Goal: Task Accomplishment & Management: Complete application form

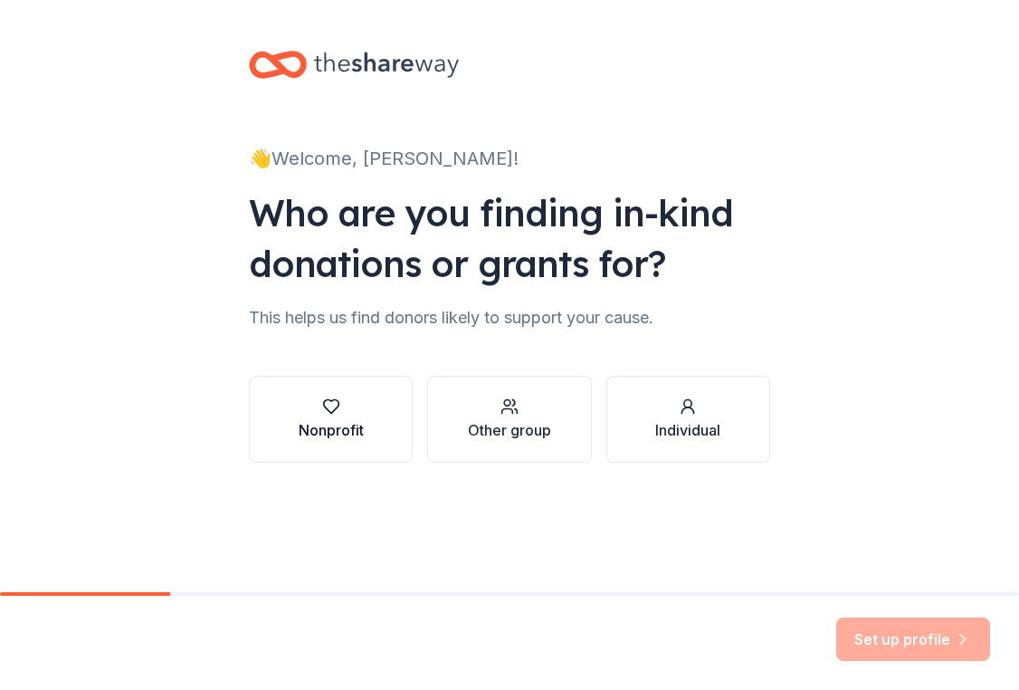
click at [377, 410] on button "Nonprofit" at bounding box center [331, 419] width 164 height 87
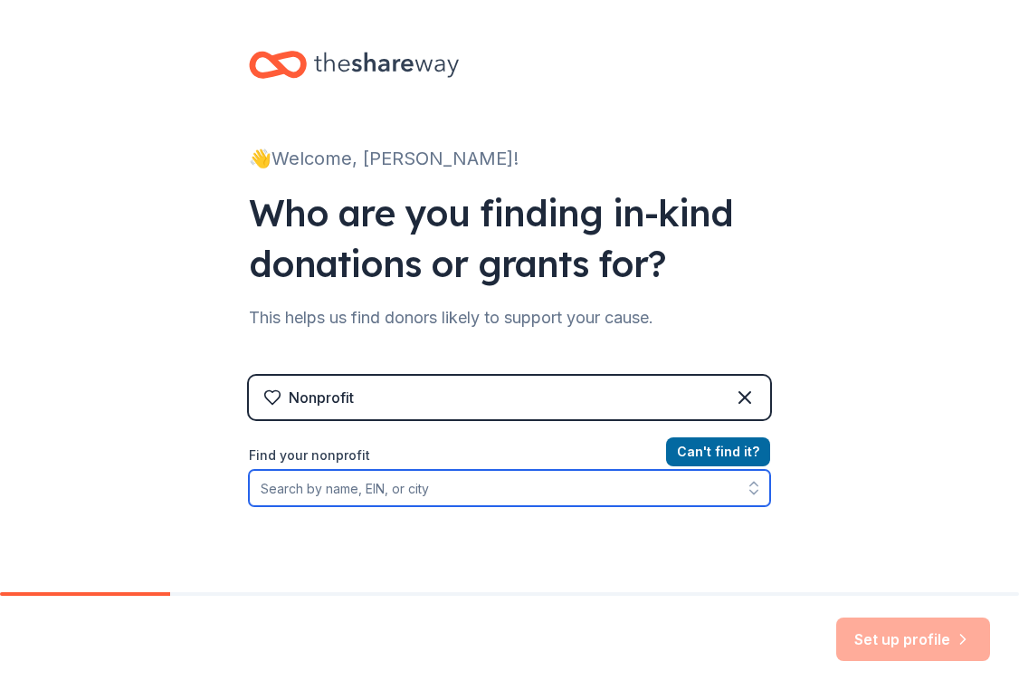
click at [432, 479] on input "Find your nonprofit" at bounding box center [509, 488] width 521 height 36
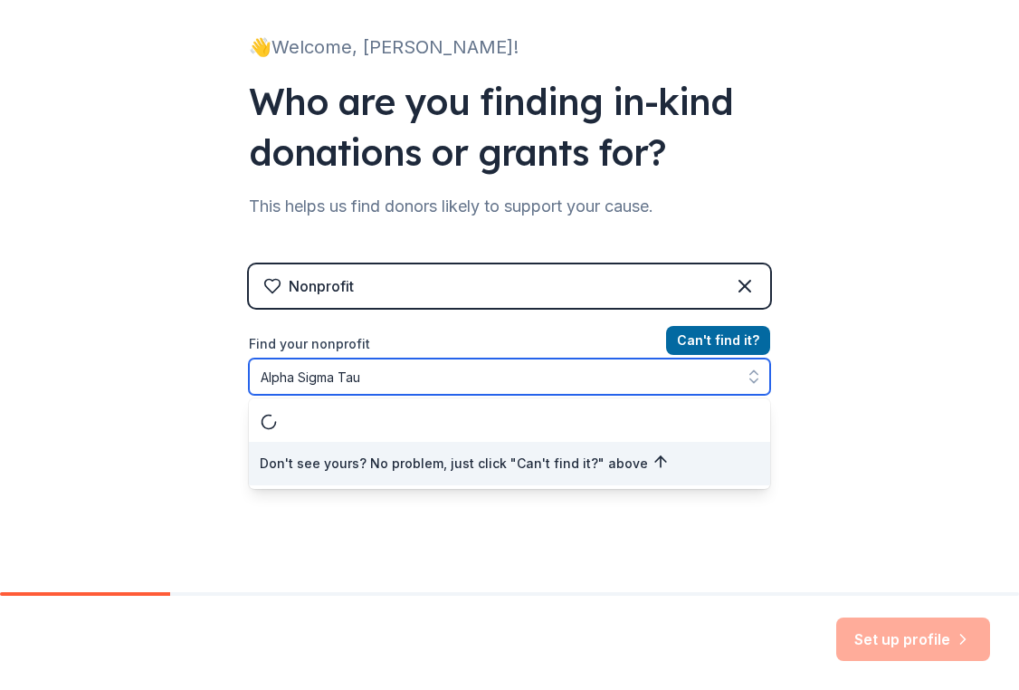
scroll to position [119, 0]
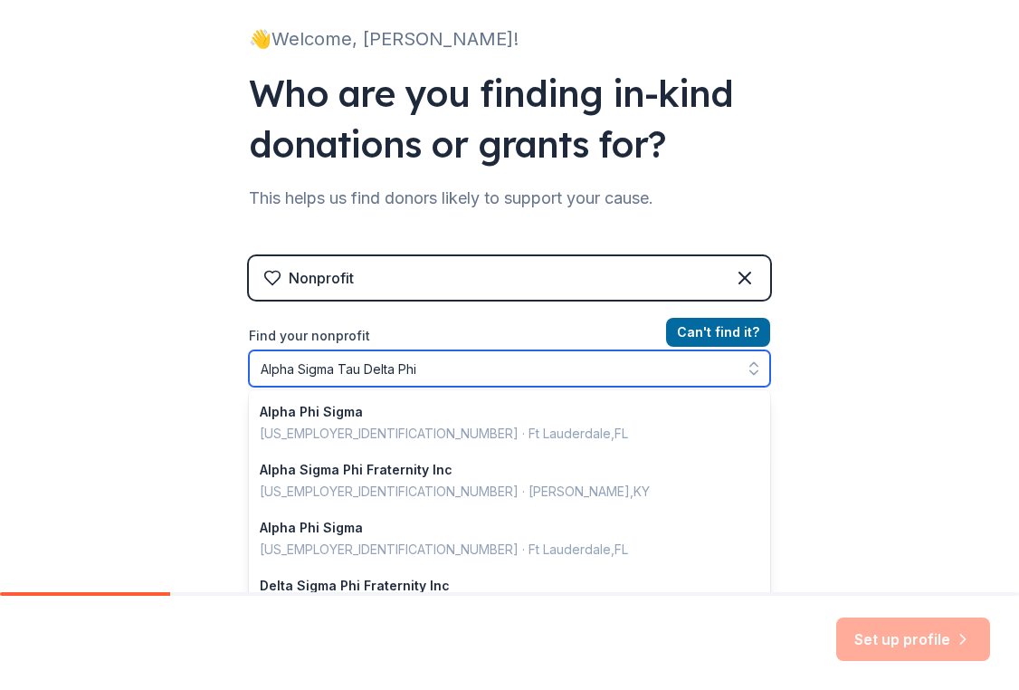
drag, startPoint x: 467, startPoint y: 371, endPoint x: 367, endPoint y: 367, distance: 100.5
click at [367, 367] on input "Alpha Sigma Tau Delta Phi" at bounding box center [509, 368] width 521 height 36
type input "Alpha Sigma Tau"
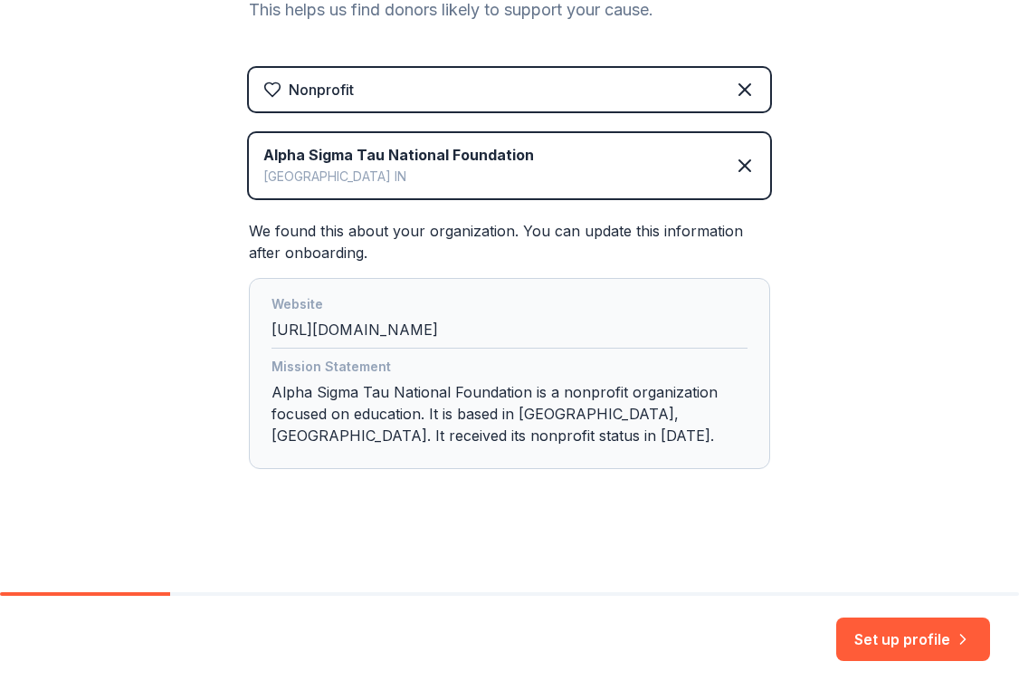
scroll to position [308, 0]
click at [882, 633] on button "Set up profile" at bounding box center [913, 638] width 154 height 43
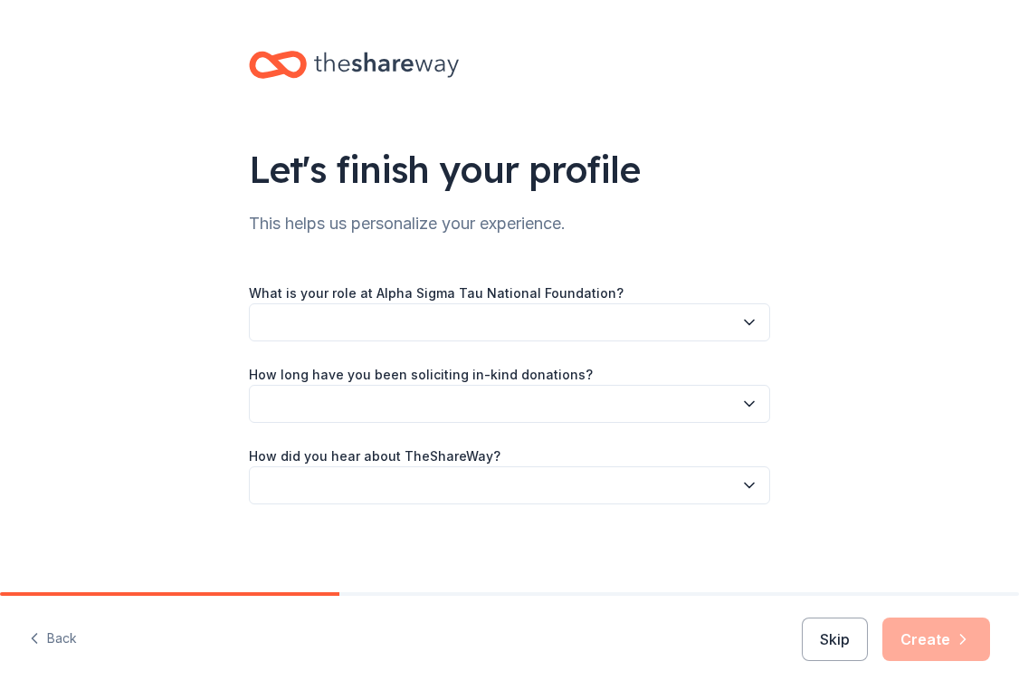
click at [471, 323] on button "button" at bounding box center [509, 322] width 521 height 38
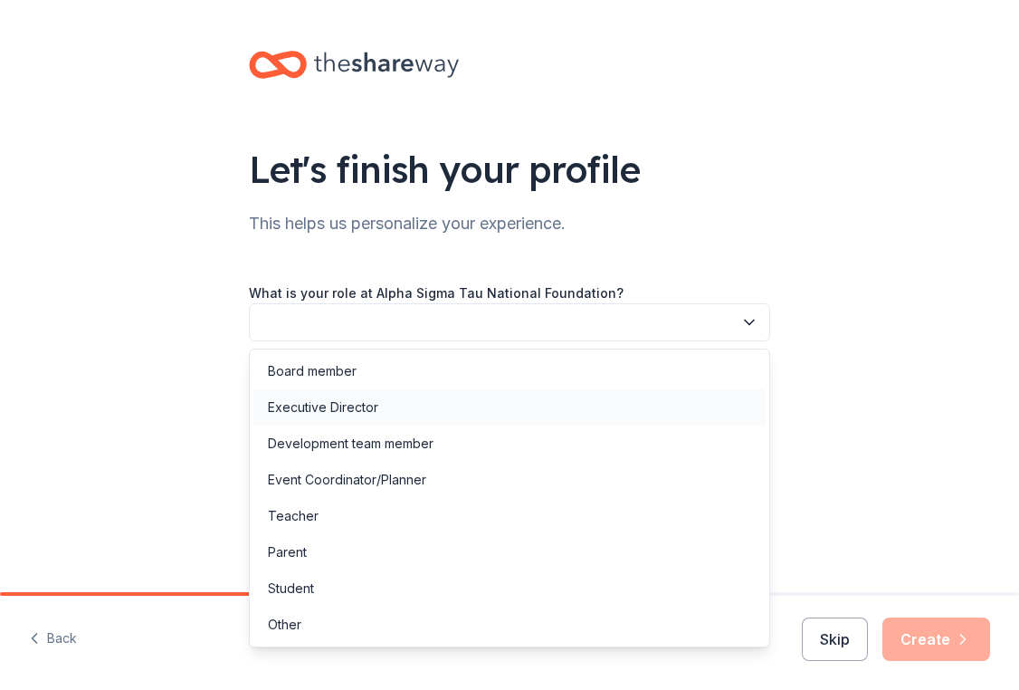
click at [372, 400] on div "Executive Director" at bounding box center [323, 407] width 110 height 22
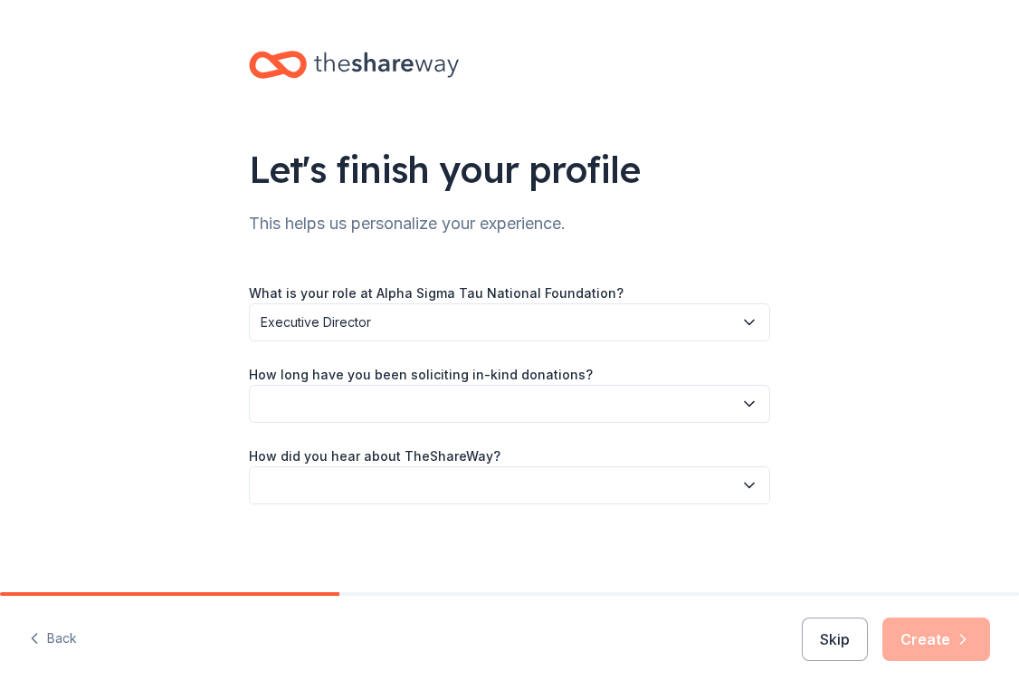
click at [280, 400] on button "button" at bounding box center [509, 404] width 521 height 38
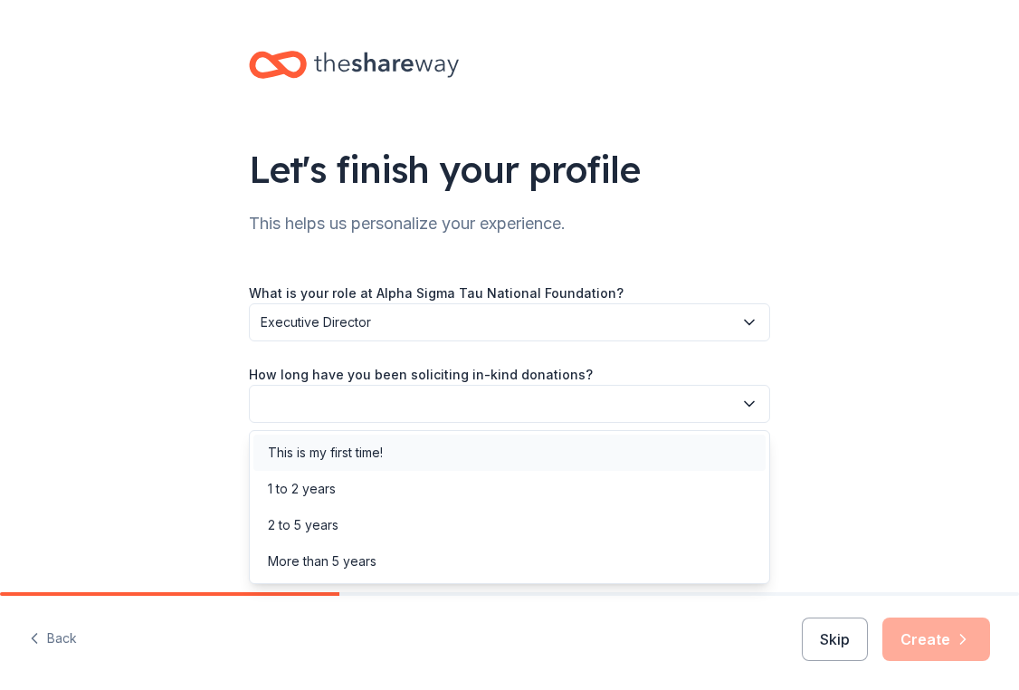
click at [286, 462] on div "This is my first time!" at bounding box center [325, 453] width 115 height 22
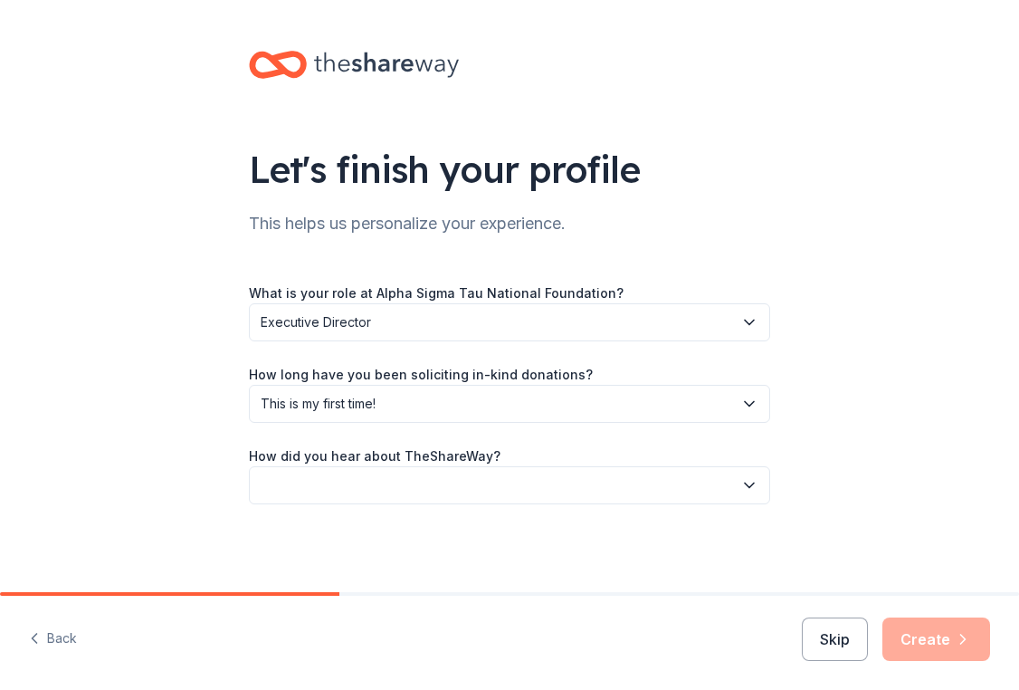
click at [290, 475] on button "button" at bounding box center [509, 485] width 521 height 38
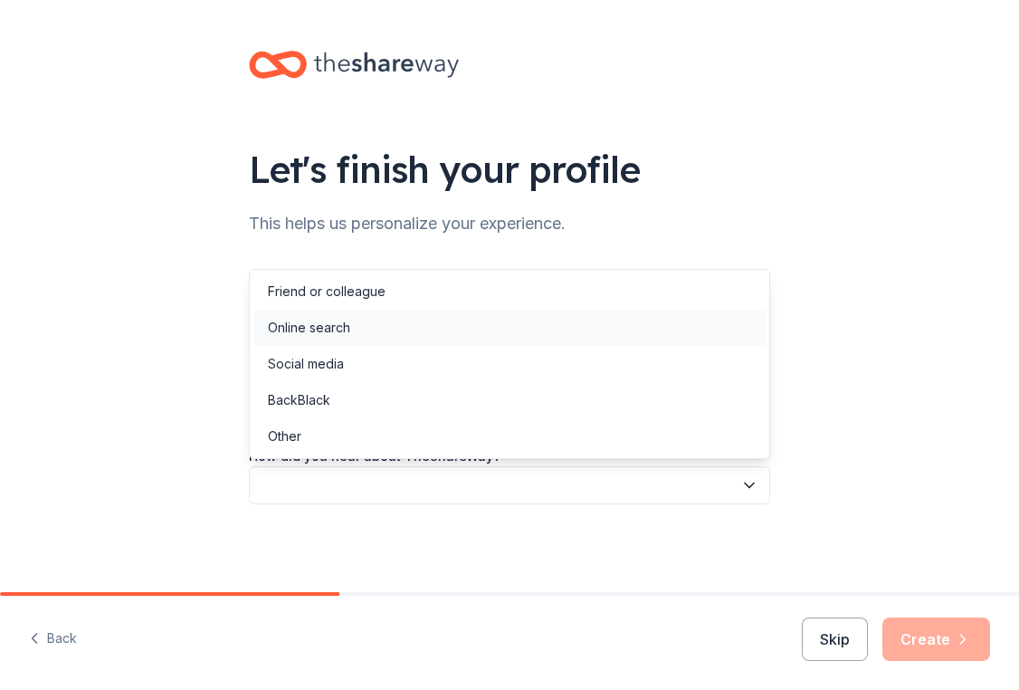
click at [304, 342] on div "Online search" at bounding box center [509, 327] width 512 height 36
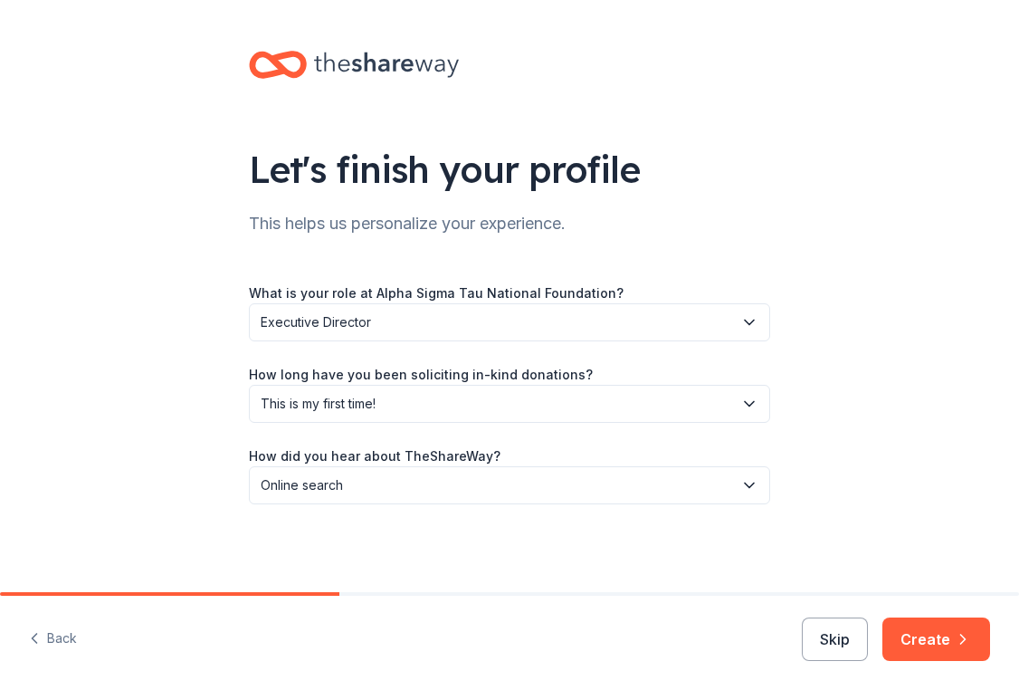
click at [526, 311] on span "Executive Director" at bounding box center [497, 322] width 472 height 22
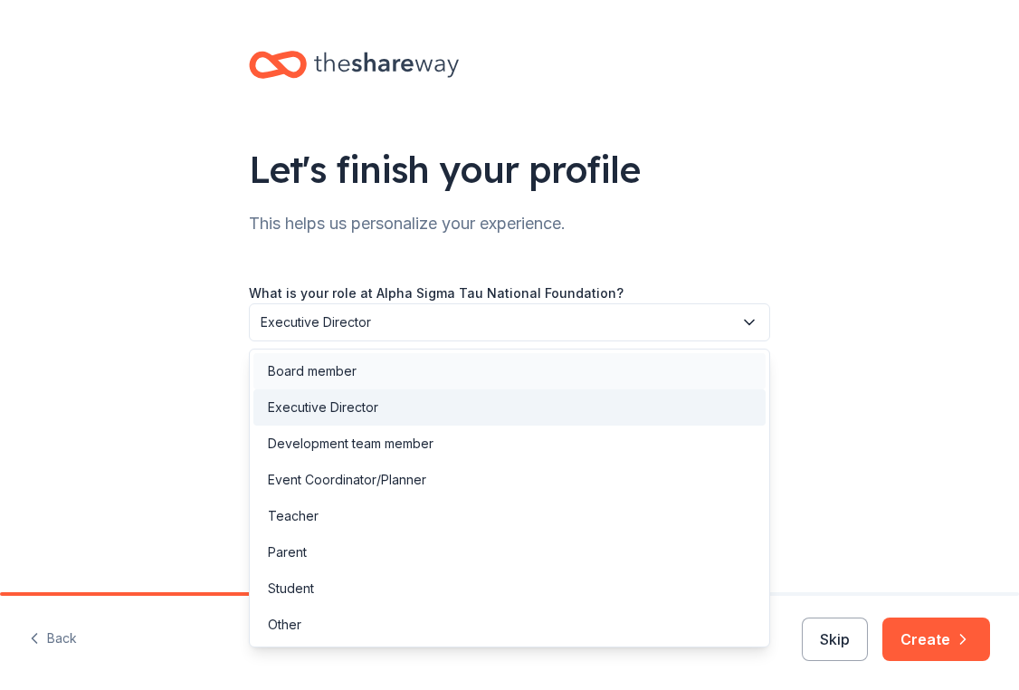
click at [538, 367] on div "Board member" at bounding box center [509, 371] width 512 height 36
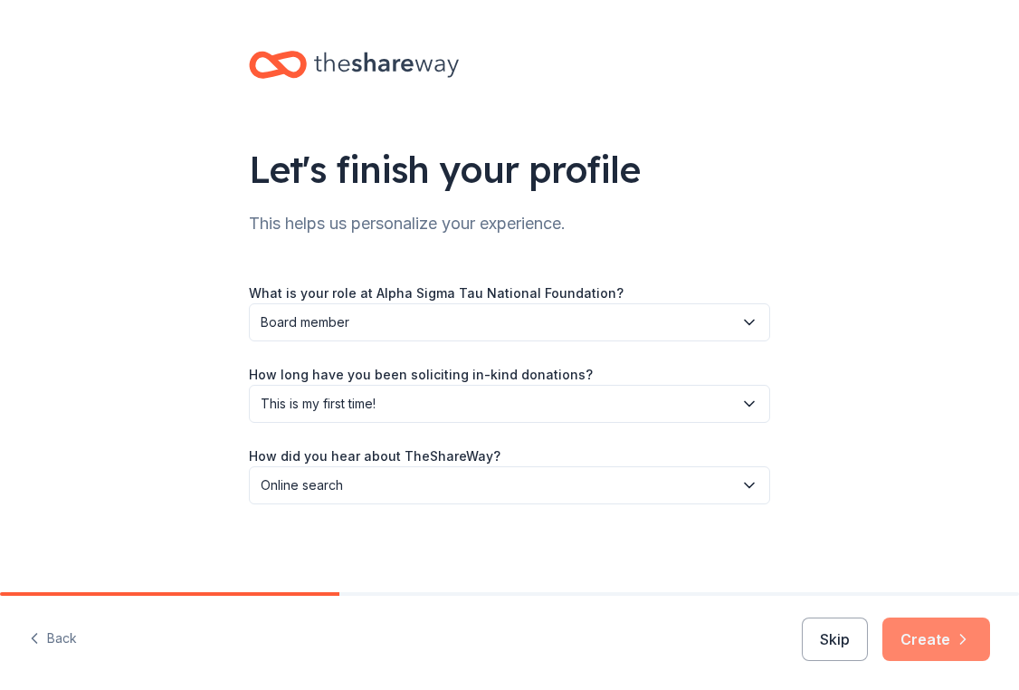
click at [902, 632] on button "Create" at bounding box center [936, 638] width 108 height 43
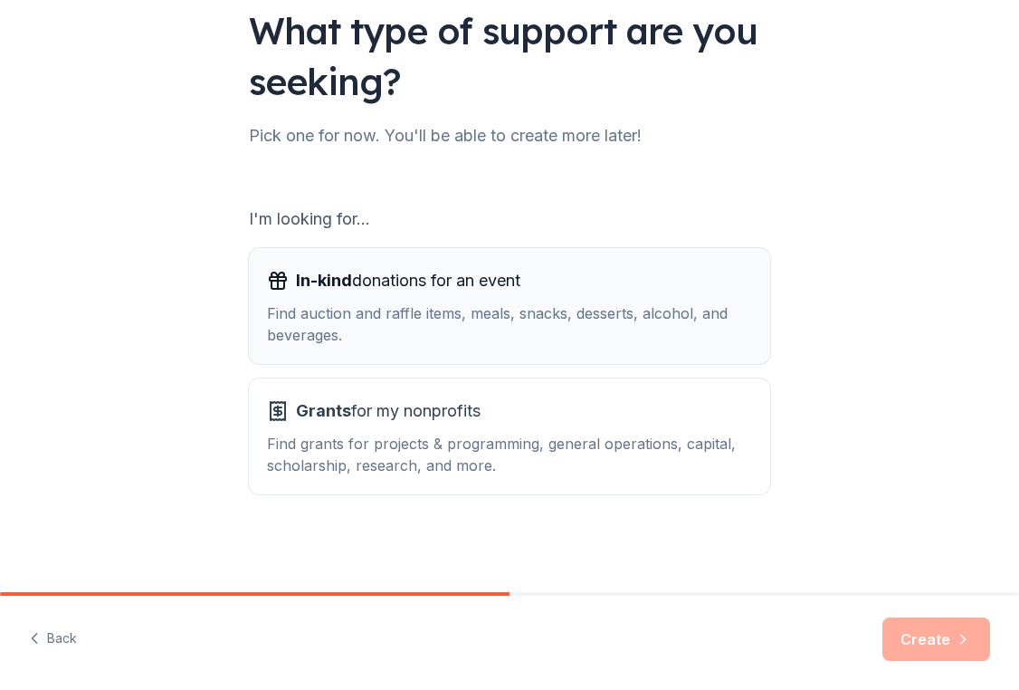
scroll to position [138, 0]
click at [501, 320] on div "Find auction and raffle items, meals, snacks, desserts, alcohol, and beverages." at bounding box center [509, 323] width 485 height 43
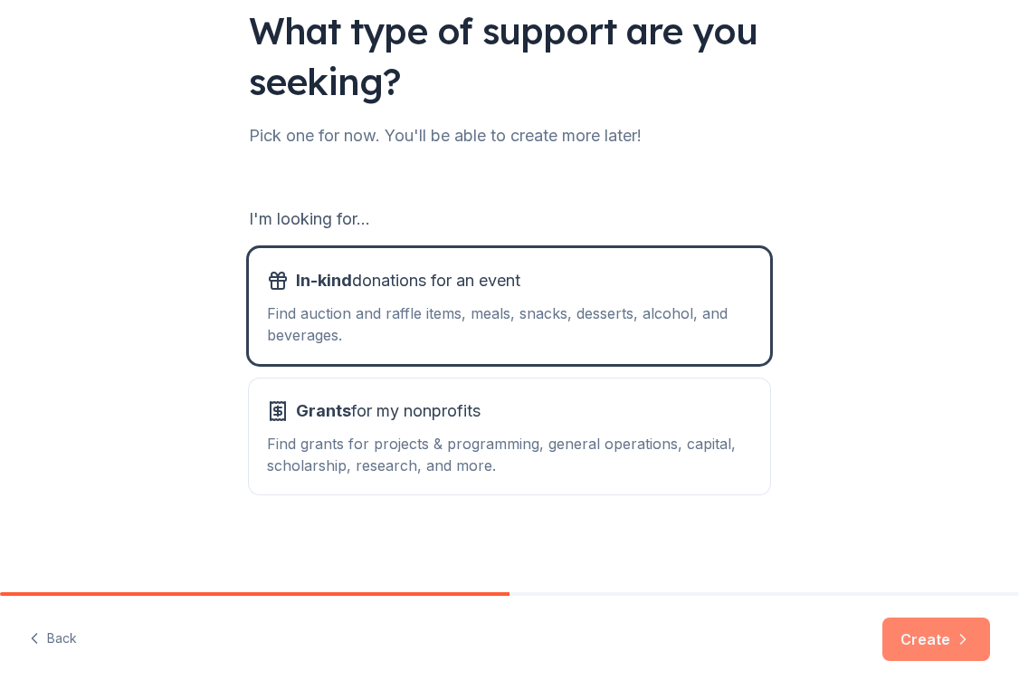
click at [921, 630] on button "Create" at bounding box center [936, 638] width 108 height 43
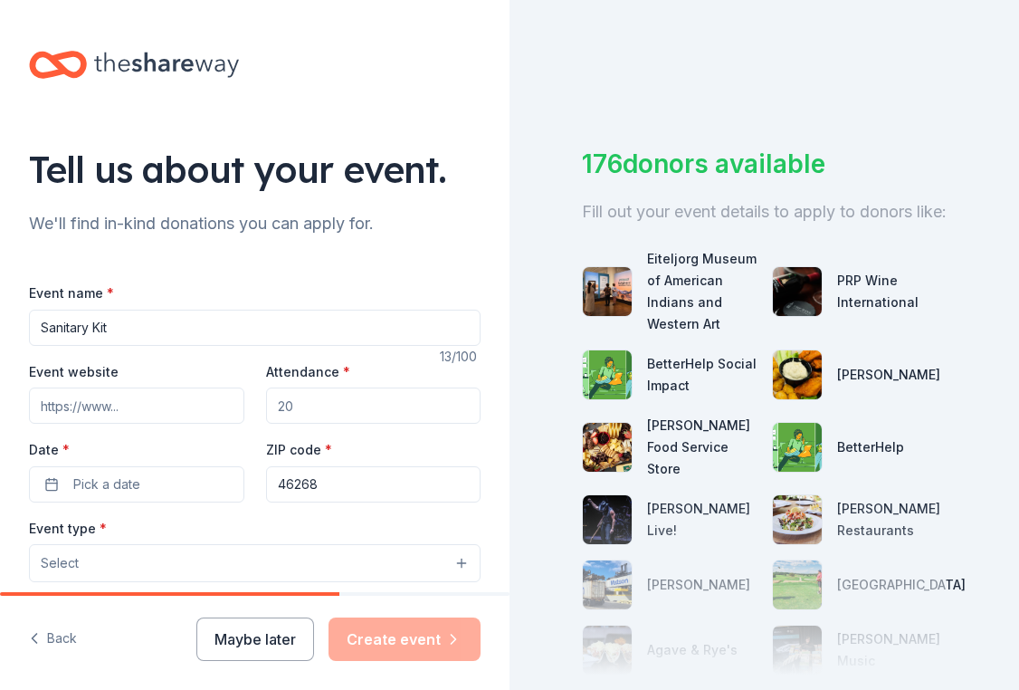
click at [41, 324] on input "Sanitary Kit" at bounding box center [255, 327] width 452 height 36
click at [267, 323] on input "The Women's Wellness Sanitary Kit" at bounding box center [255, 327] width 452 height 36
type input "The Women's Wellness Sanitary Kit Initiative"
click at [347, 248] on div "Tell us about your event. We'll find in-kind donations you can apply for. Event…" at bounding box center [254, 602] width 509 height 1205
click at [129, 413] on input "Event website" at bounding box center [136, 405] width 215 height 36
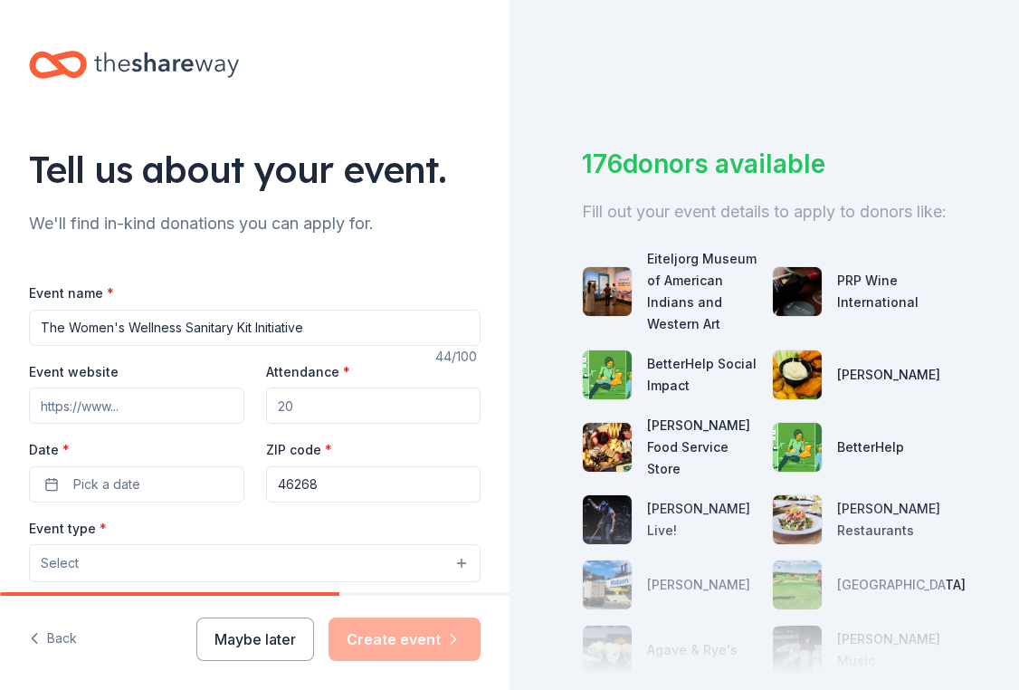
click at [326, 405] on input "Attendance *" at bounding box center [373, 405] width 215 height 36
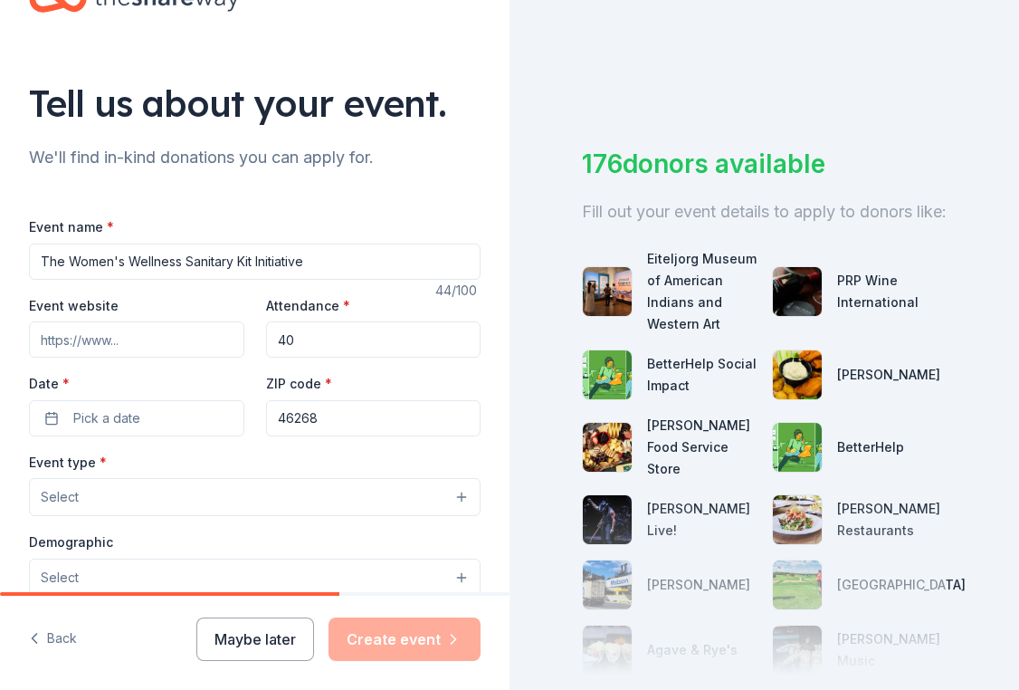
type input "4"
type input "50"
click at [243, 378] on label "Date *" at bounding box center [136, 384] width 215 height 18
click at [243, 400] on button "Pick a date" at bounding box center [136, 418] width 215 height 36
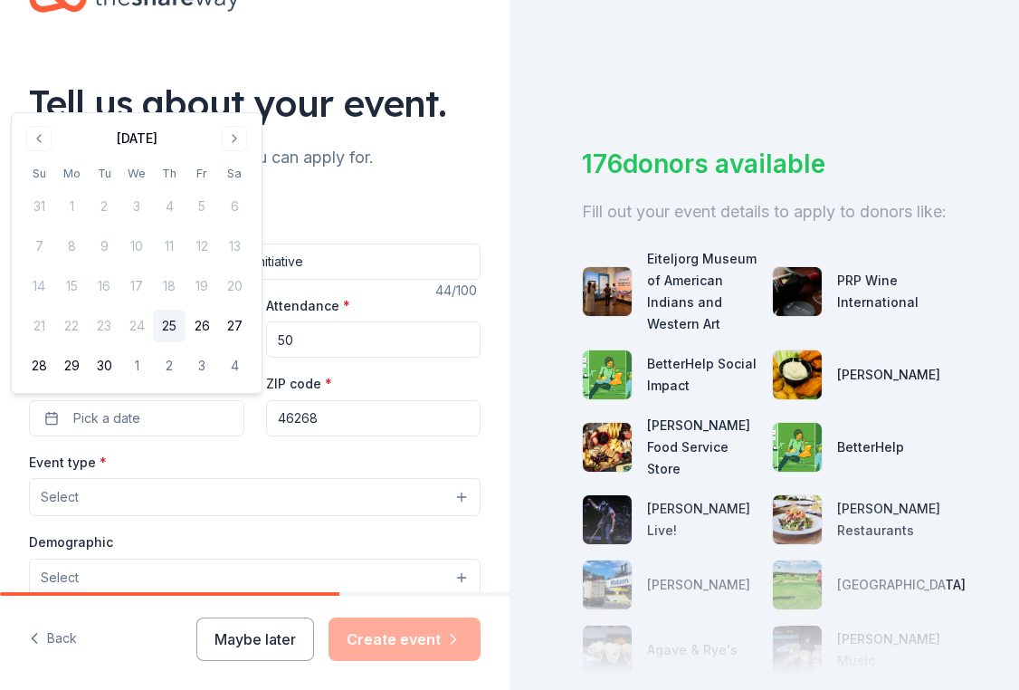
scroll to position [0, 0]
click at [233, 132] on button "Go to next month" at bounding box center [234, 139] width 25 height 25
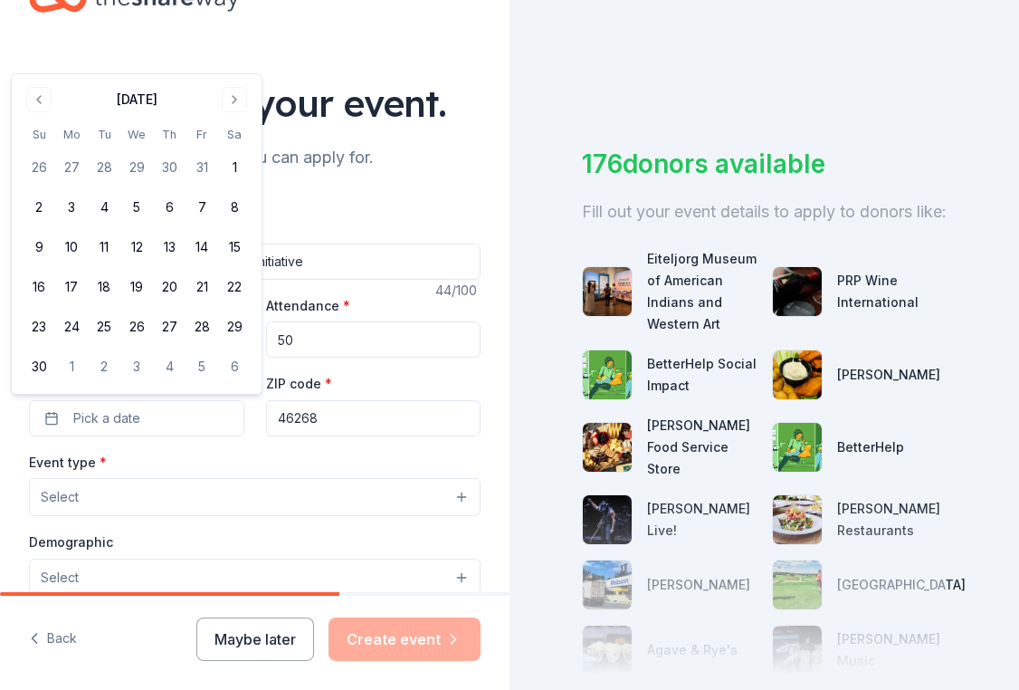
click at [232, 112] on div "November 2025 Su Mo Tu We Th Fr Sa 26 27 28 29 30 31 1 2 3 4 5 6 7 8 9 10 11 12…" at bounding box center [137, 234] width 228 height 298
click at [232, 106] on button "Go to next month" at bounding box center [234, 99] width 25 height 25
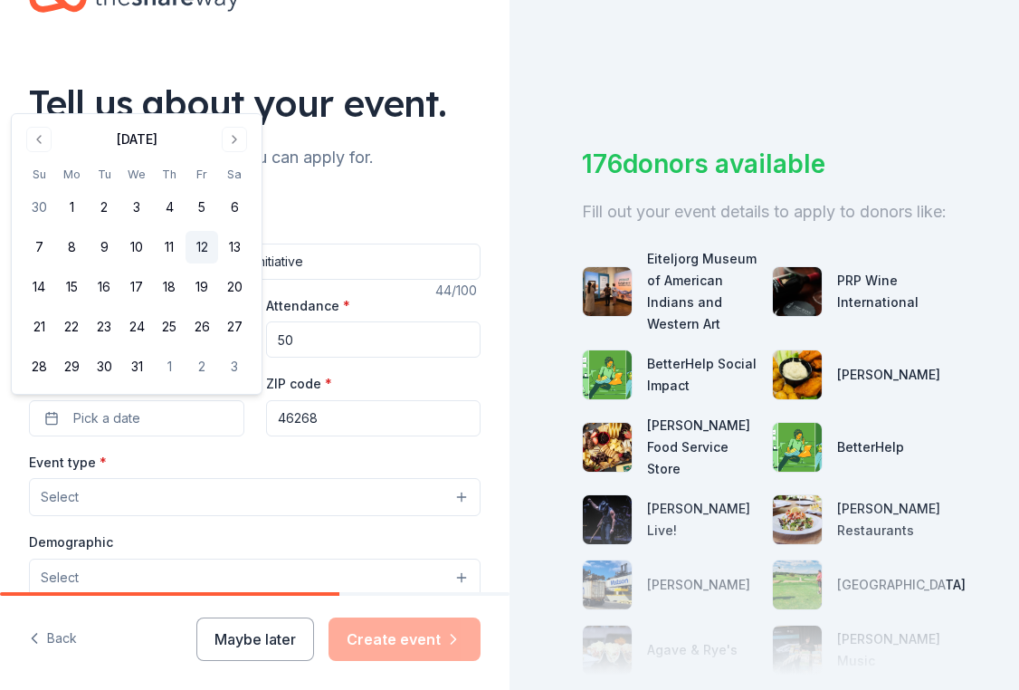
click at [199, 252] on button "12" at bounding box center [202, 247] width 33 height 33
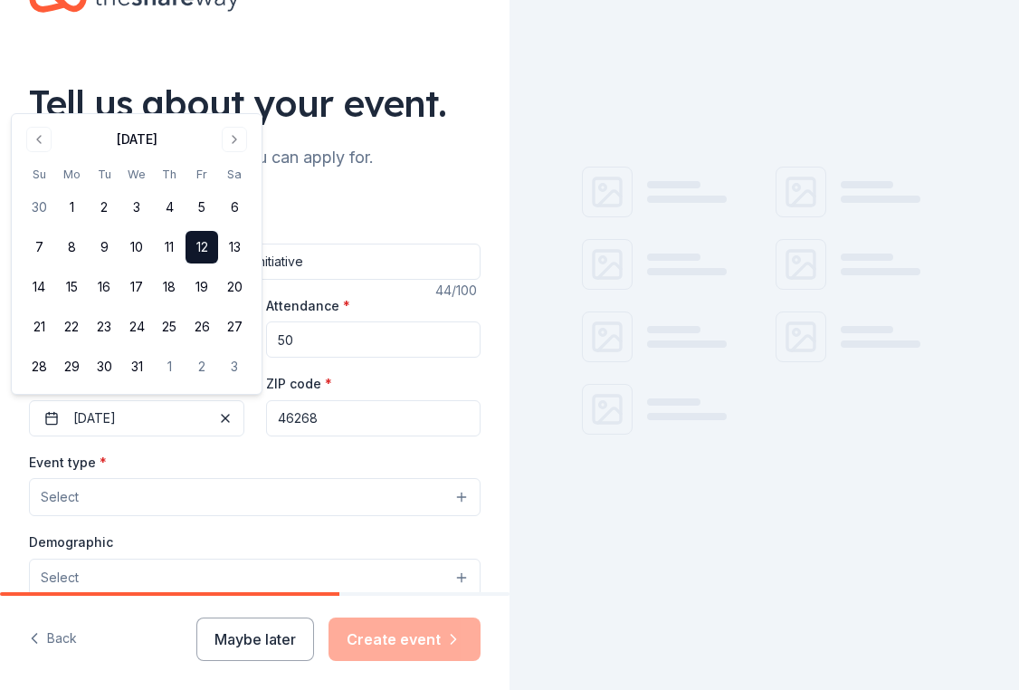
click at [300, 364] on div "Event website Attendance * 50 Date * 12/12/2025 ZIP code * 46268" at bounding box center [255, 365] width 452 height 142
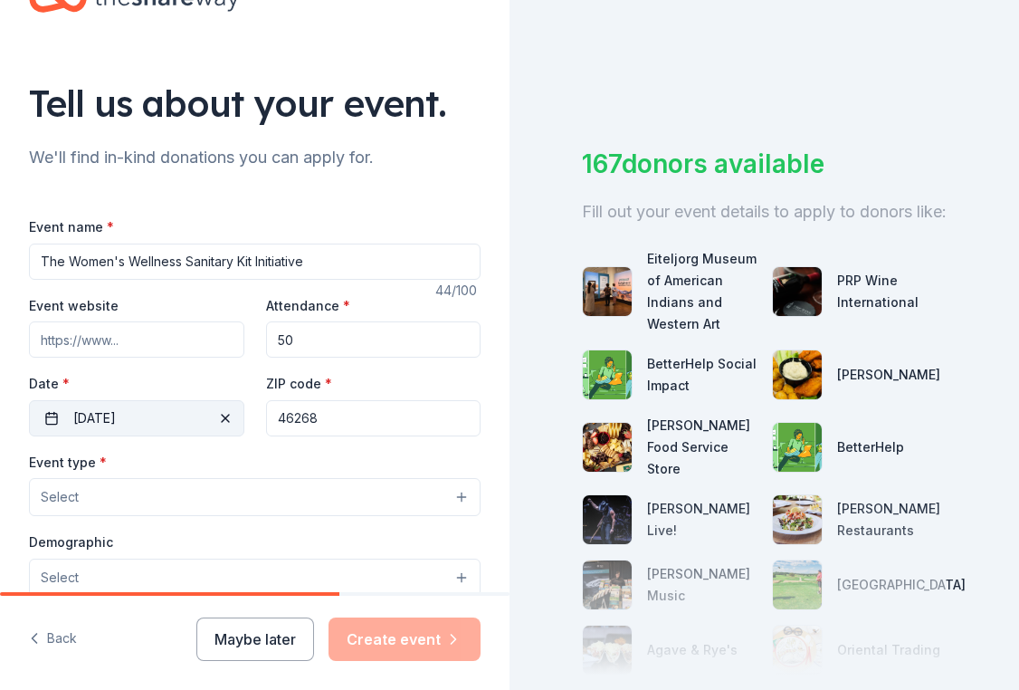
drag, startPoint x: 326, startPoint y: 416, endPoint x: 225, endPoint y: 413, distance: 100.5
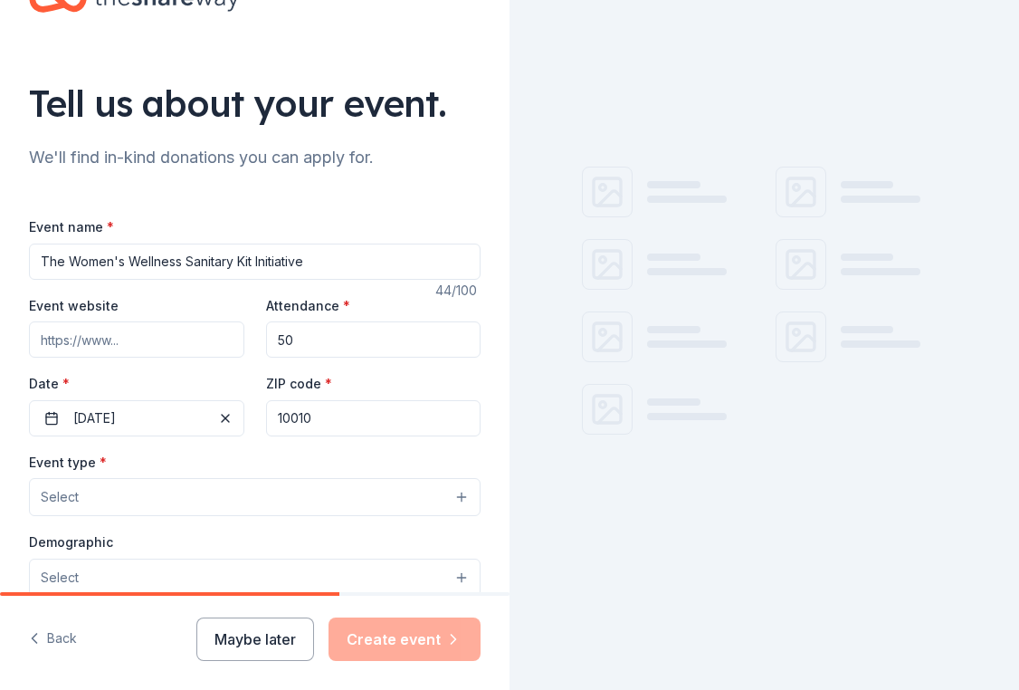
type input "10010"
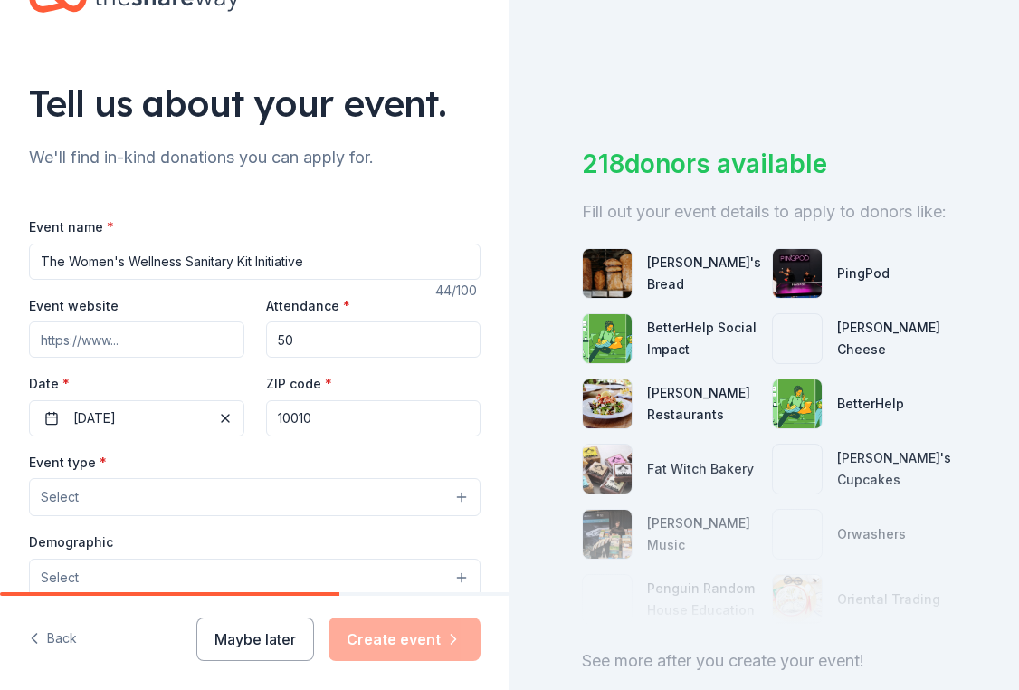
click at [242, 440] on div "Event name * The Women's Wellness Sanitary Kit Initiative 44 /100 Event website…" at bounding box center [255, 633] width 452 height 836
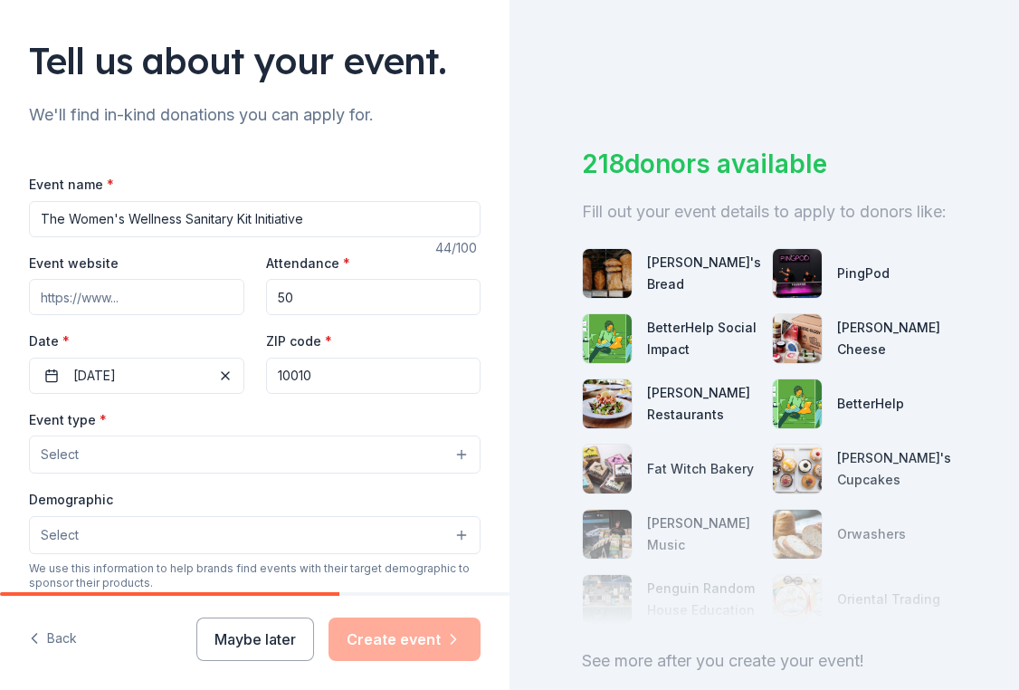
scroll to position [52, 0]
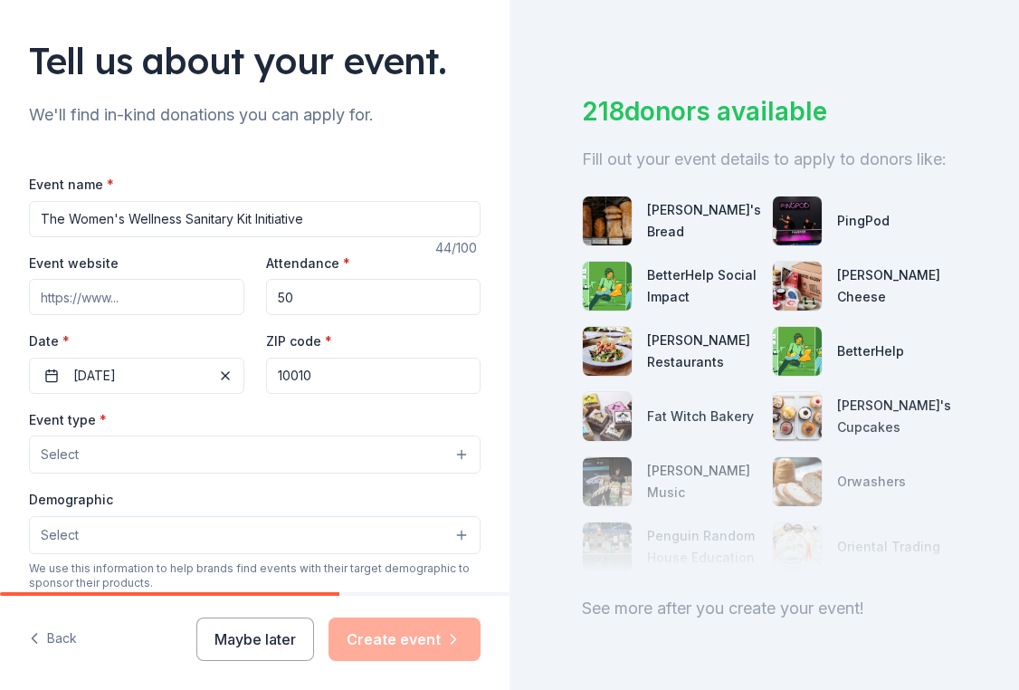
click at [181, 439] on button "Select" at bounding box center [255, 454] width 452 height 38
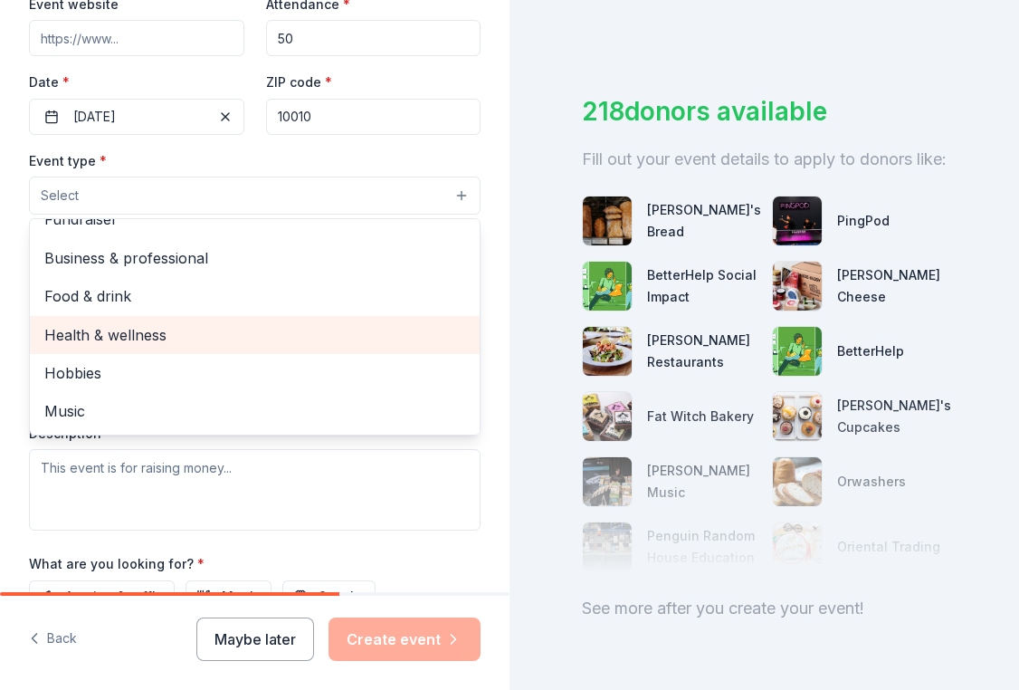
scroll to position [0, 0]
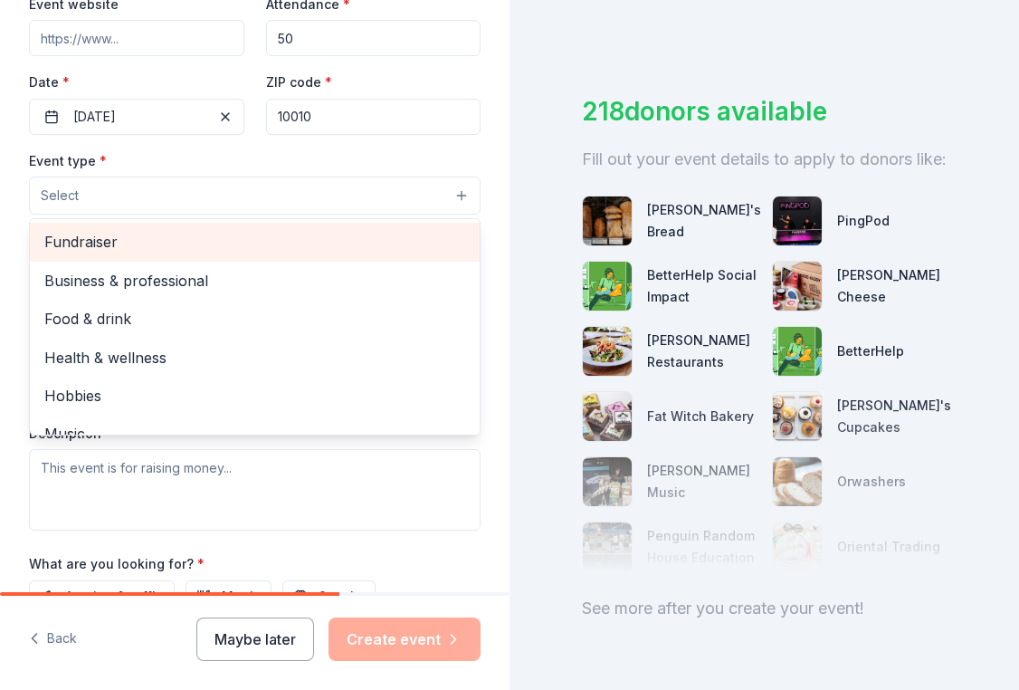
click at [133, 244] on span "Fundraiser" at bounding box center [254, 242] width 421 height 24
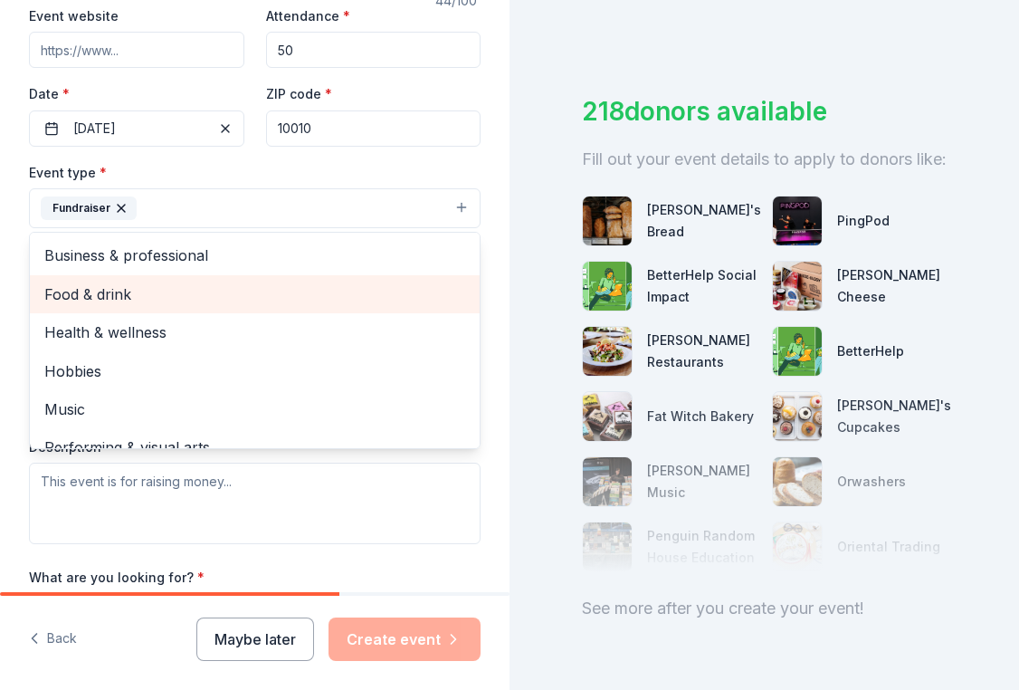
scroll to position [357, 0]
click at [128, 334] on span "Health & wellness" at bounding box center [254, 331] width 421 height 24
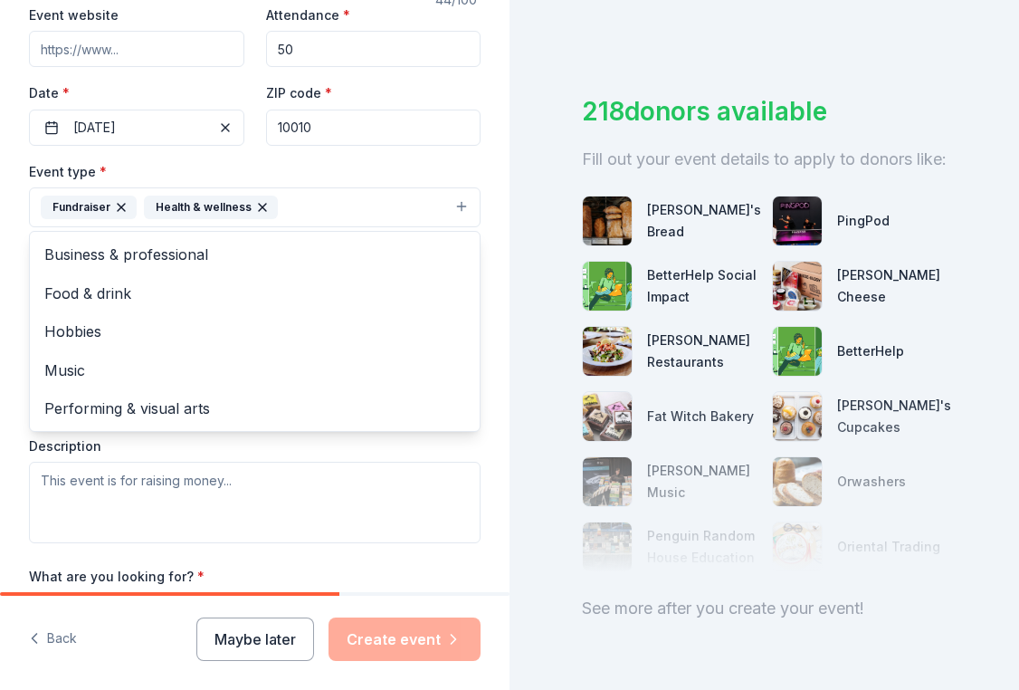
click at [123, 200] on icon "button" at bounding box center [121, 207] width 14 height 14
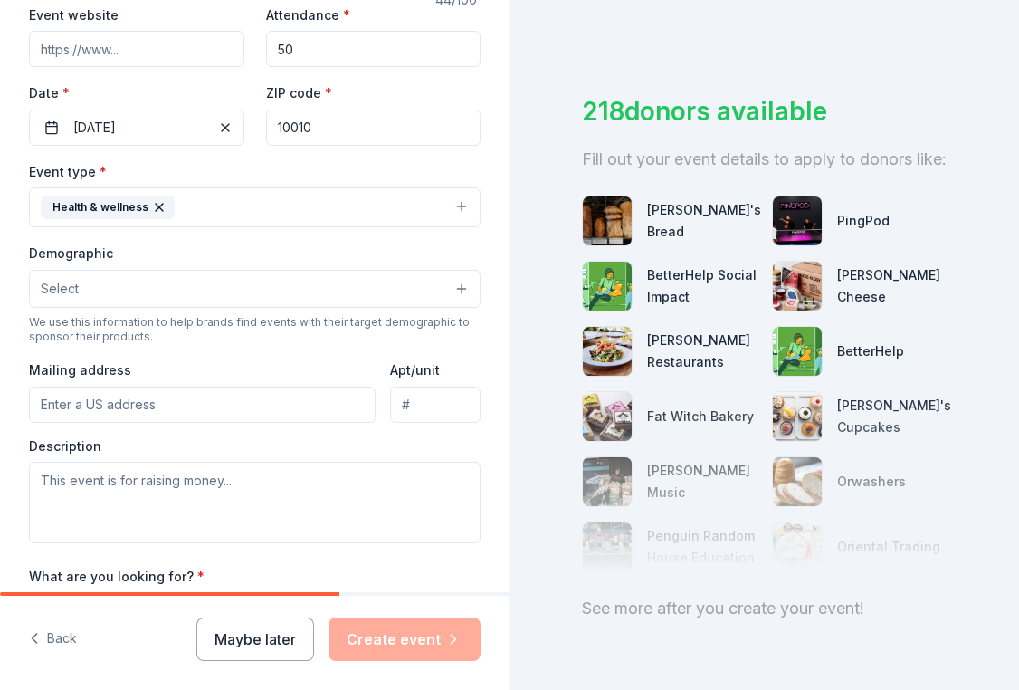
click at [179, 301] on button "Select" at bounding box center [255, 289] width 452 height 38
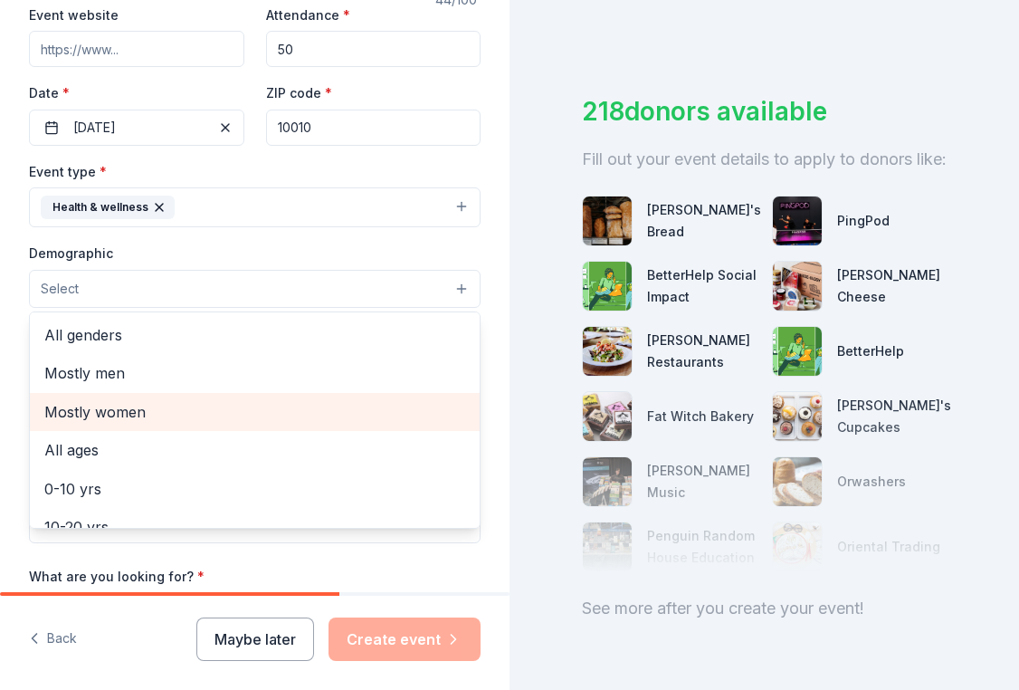
scroll to position [7, 0]
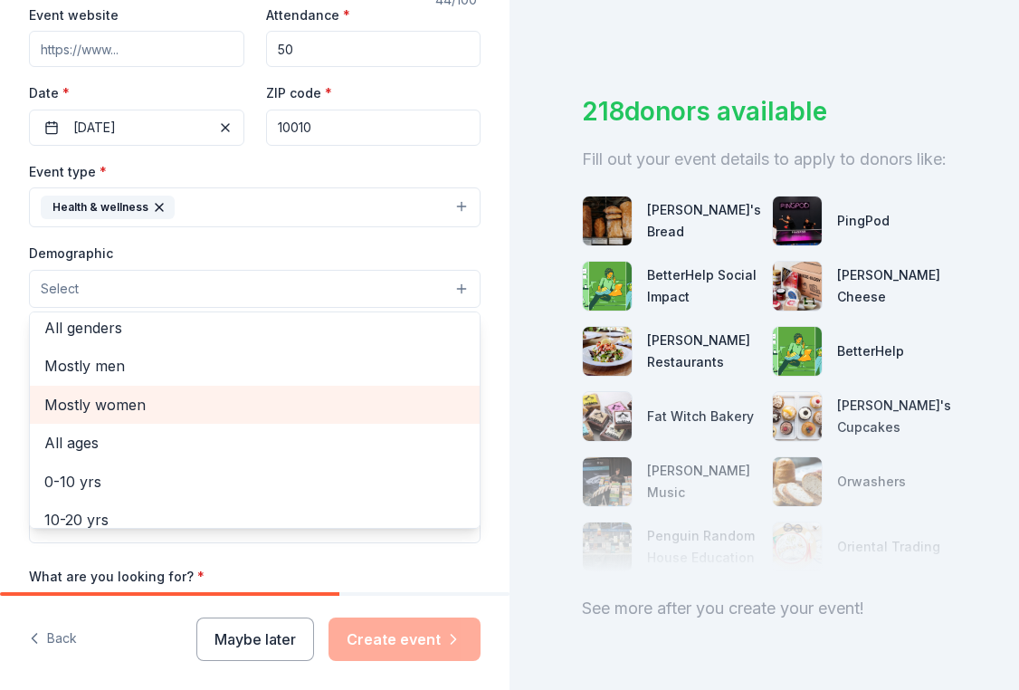
click at [172, 405] on span "Mostly women" at bounding box center [254, 405] width 421 height 24
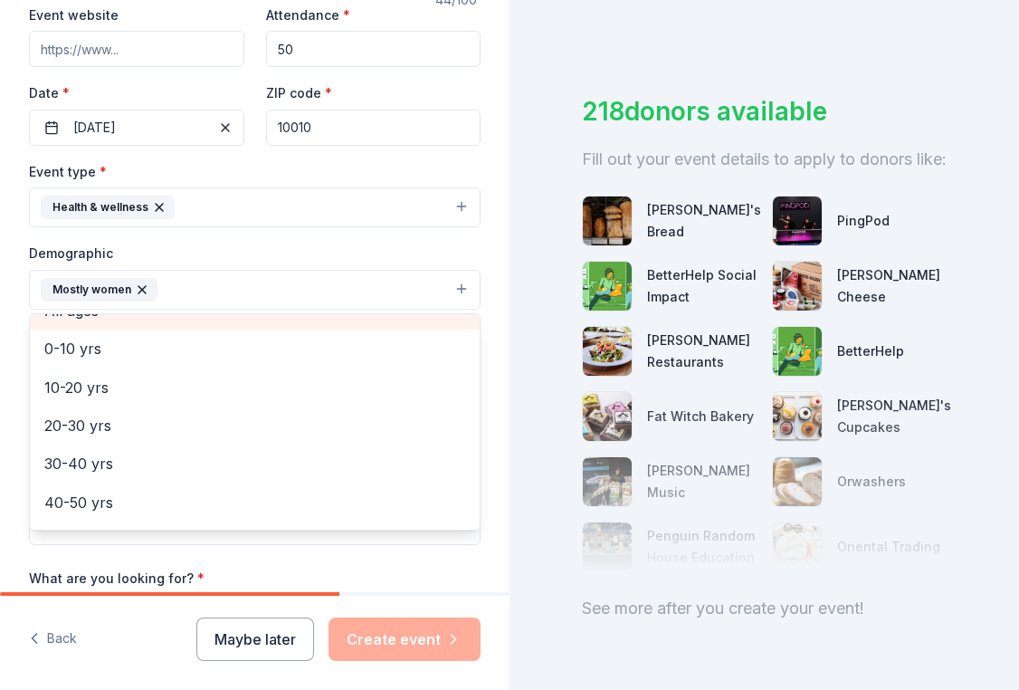
scroll to position [35, 0]
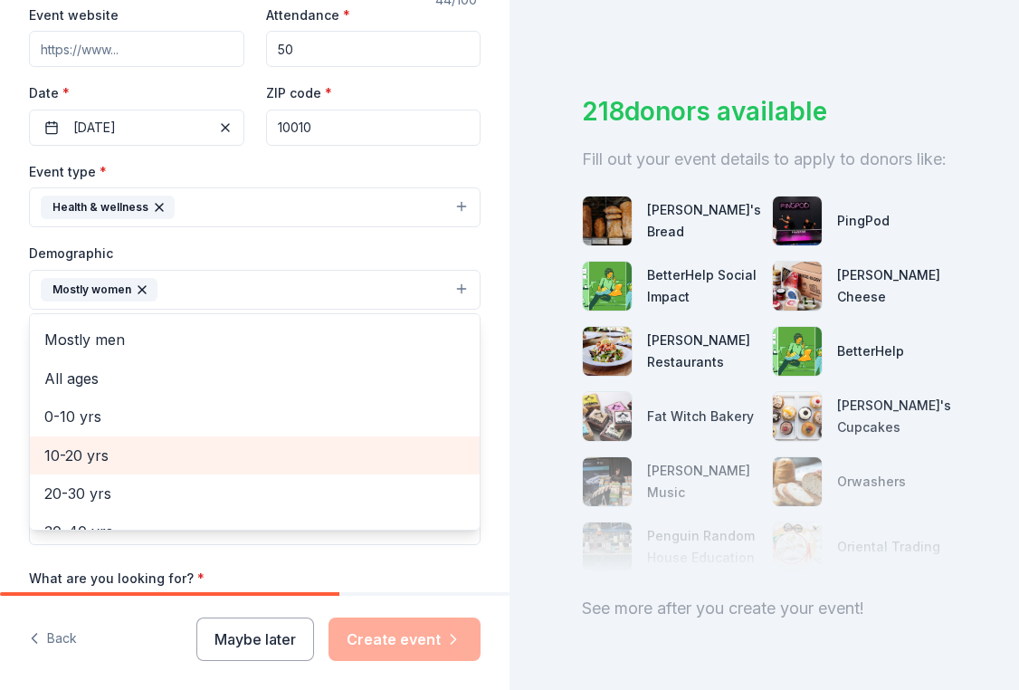
click at [128, 459] on span "10-20 yrs" at bounding box center [254, 455] width 421 height 24
click at [152, 443] on span "20-30 yrs" at bounding box center [254, 455] width 421 height 24
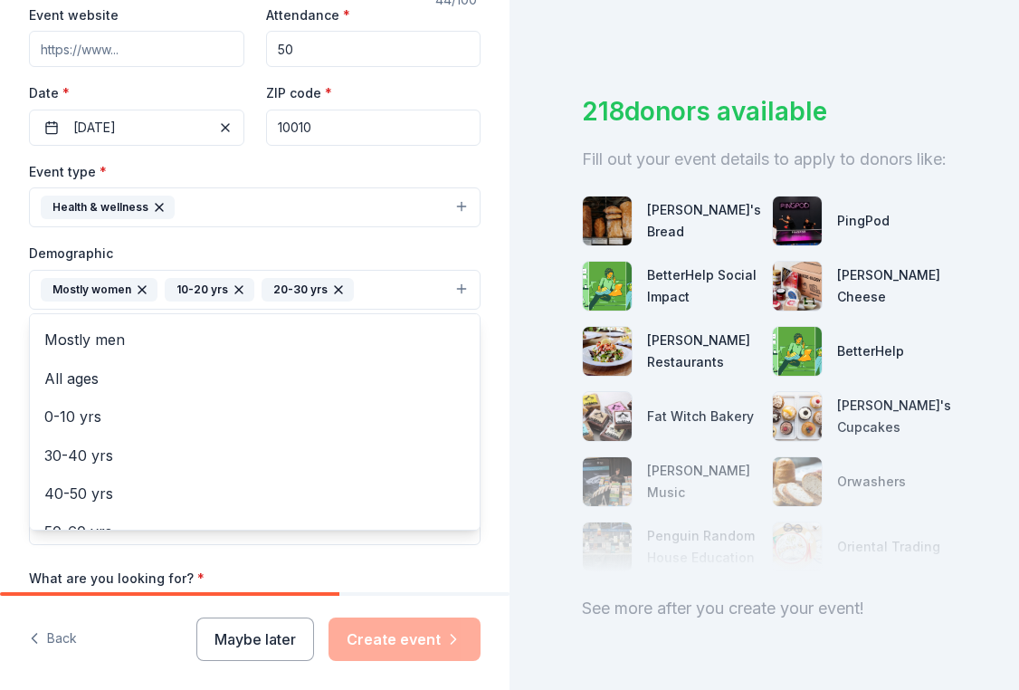
click at [187, 255] on div "Demographic Mostly women 10-20 yrs 20-30 yrs All genders Mostly men All ages 0-…" at bounding box center [255, 276] width 452 height 68
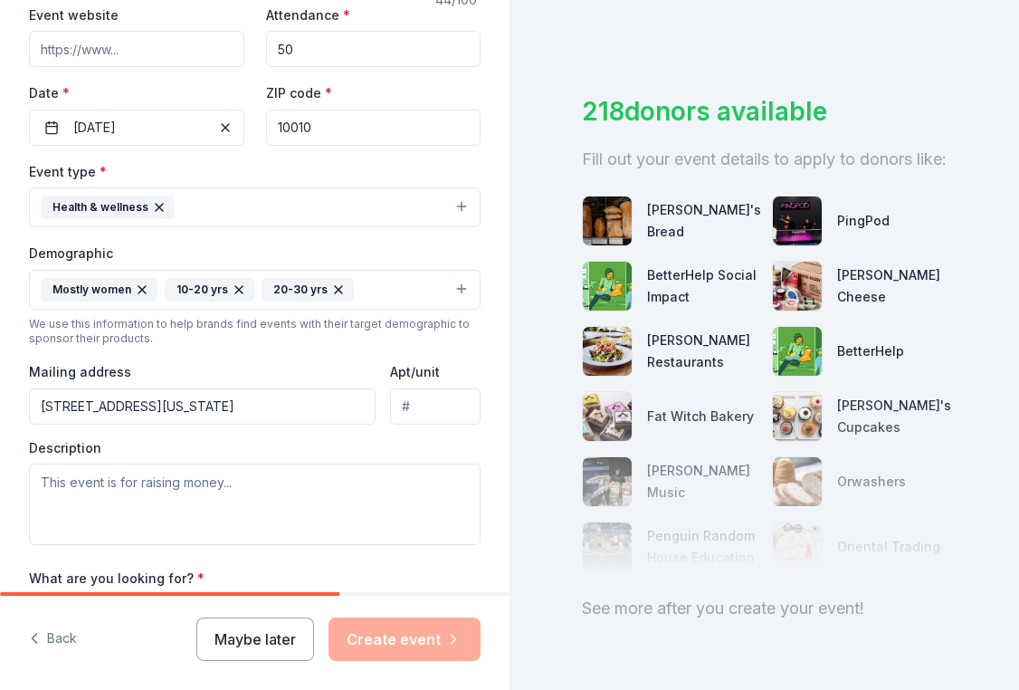
type input "310 3rd Avenue, New York, NY, 10010"
type input "2004C"
click at [387, 445] on div "Description" at bounding box center [255, 492] width 452 height 107
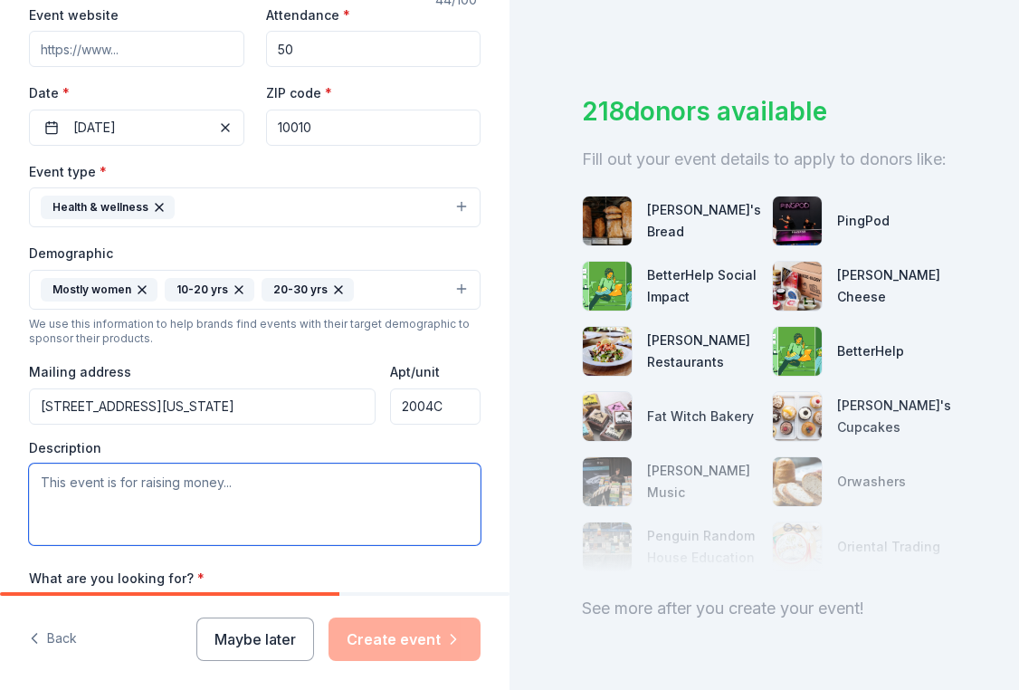
click at [294, 490] on textarea at bounding box center [255, 503] width 452 height 81
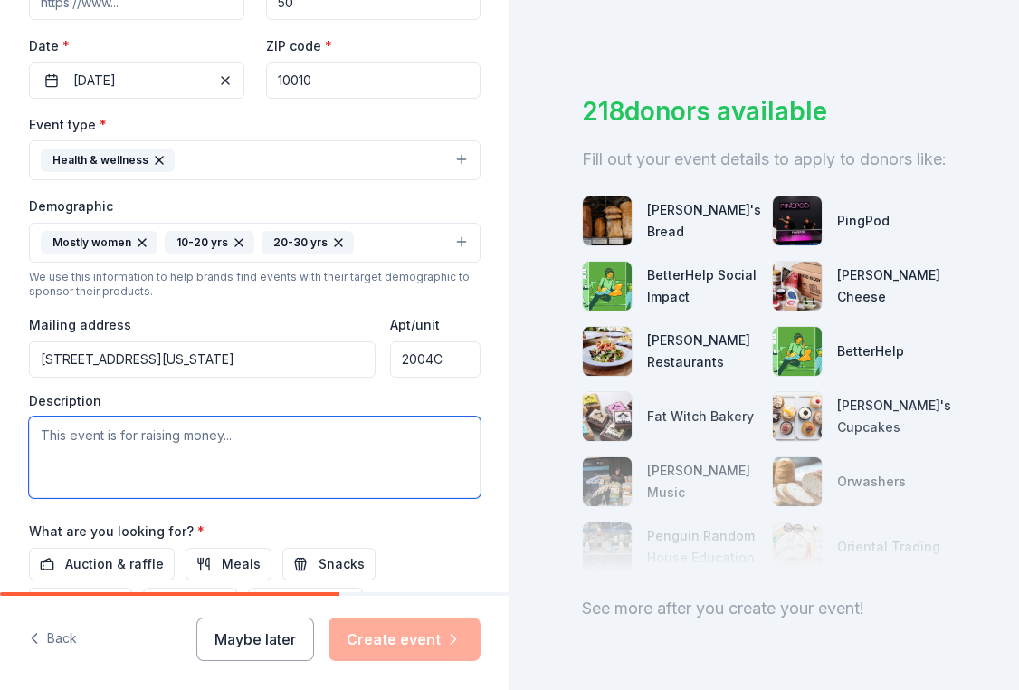
scroll to position [410, 0]
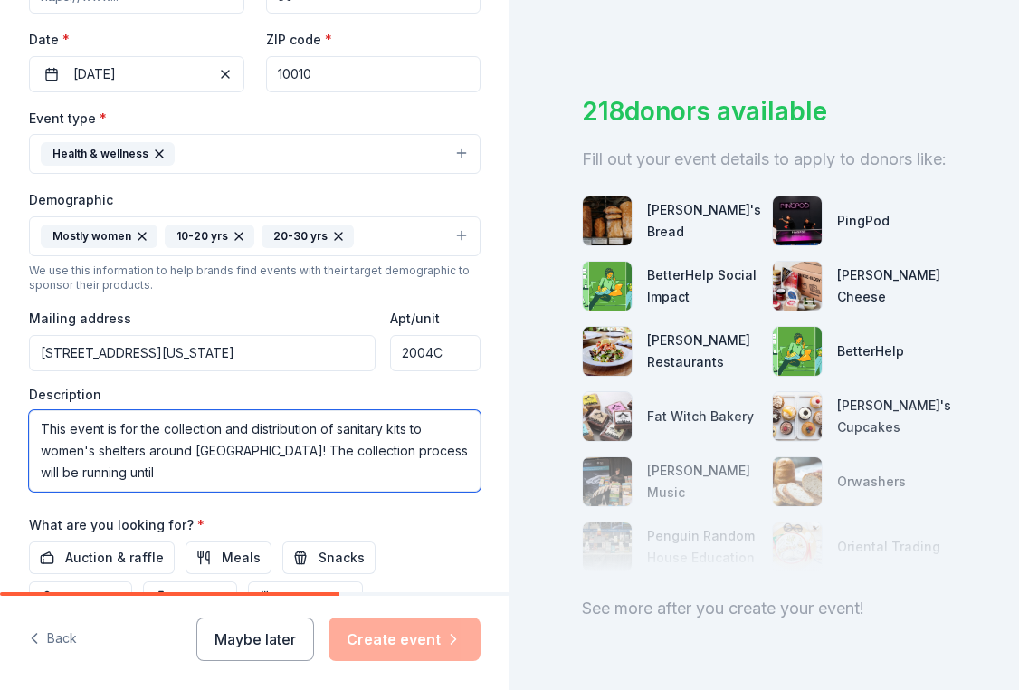
drag, startPoint x: 292, startPoint y: 459, endPoint x: 228, endPoint y: 453, distance: 64.5
click at [228, 453] on textarea "This event is for the collection and distribution of sanitary kits to women's s…" at bounding box center [255, 450] width 452 height 81
click at [192, 475] on textarea "This event is for the collection and distribution of sanitary kits to women's s…" at bounding box center [255, 450] width 452 height 81
click at [248, 482] on textarea "This event is for the collection and distribution of sanitary kits to women's s…" at bounding box center [255, 450] width 452 height 81
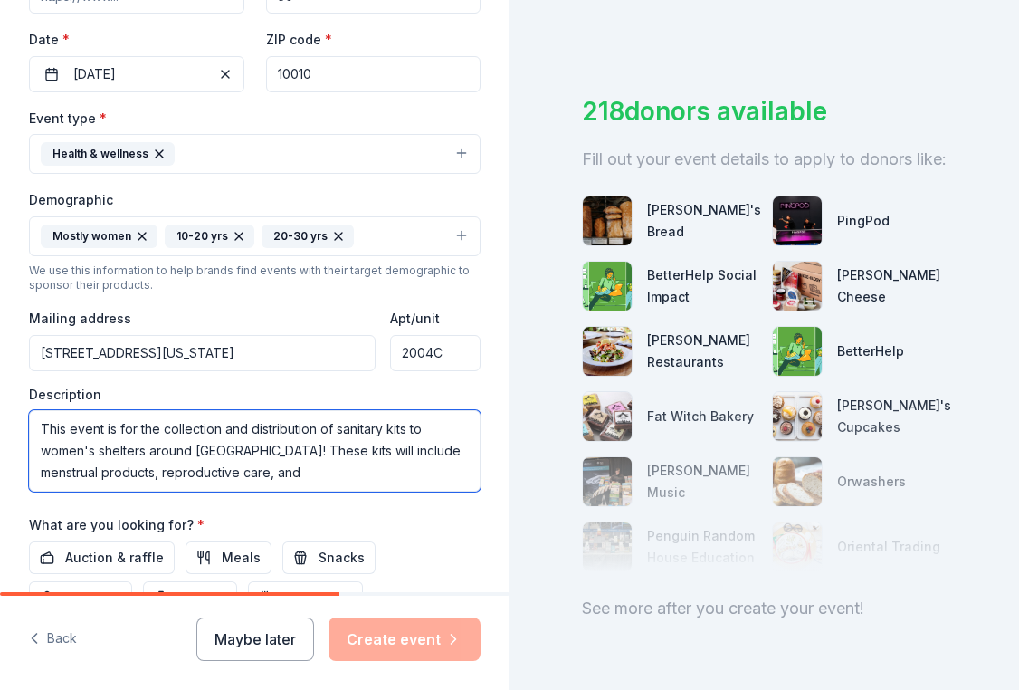
click at [205, 476] on textarea "This event is for the collection and distribution of sanitary kits to women's s…" at bounding box center [255, 450] width 452 height 81
click at [313, 468] on textarea "This event is for the collection and distribution of sanitary kits to women's s…" at bounding box center [255, 450] width 452 height 81
click at [353, 470] on textarea "This event is for the collection and distribution of sanitary kits to women's s…" at bounding box center [255, 450] width 452 height 81
click at [64, 475] on textarea "This event is for the collection and distribution of sanitary kits to women's s…" at bounding box center [255, 450] width 452 height 81
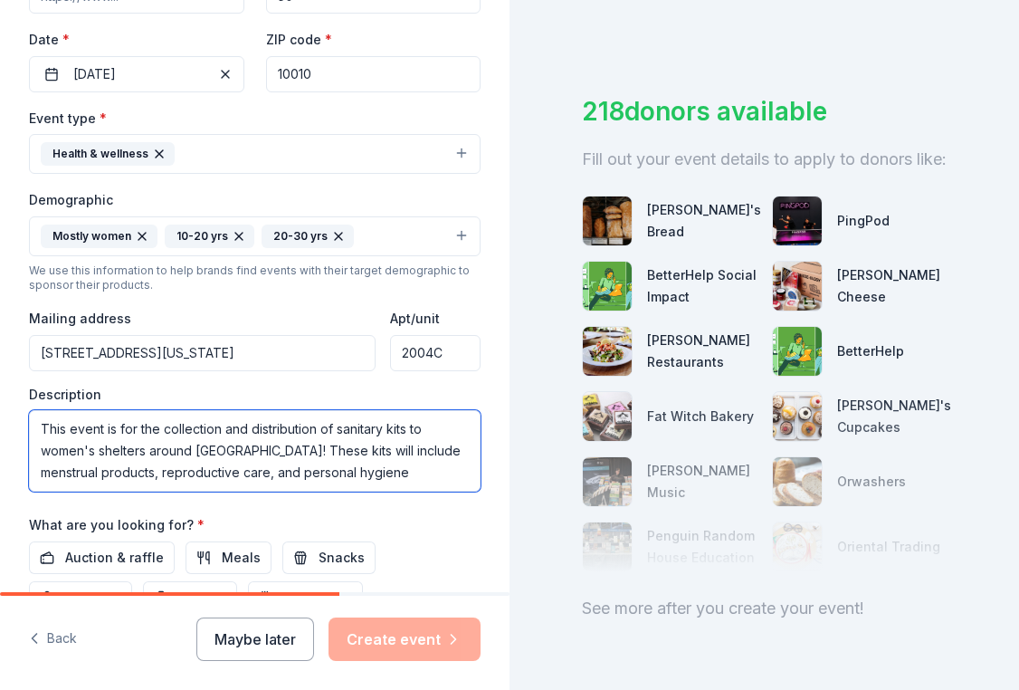
click at [64, 475] on textarea "This event is for the collection and distribution of sanitary kits to women's s…" at bounding box center [255, 450] width 452 height 81
click at [399, 447] on textarea "This event is for the collection and distribution of sanitary kits to women's s…" at bounding box center [255, 450] width 452 height 81
click at [154, 471] on textarea "This event is for the collection and distribution of sanitary kits to women's s…" at bounding box center [255, 450] width 452 height 81
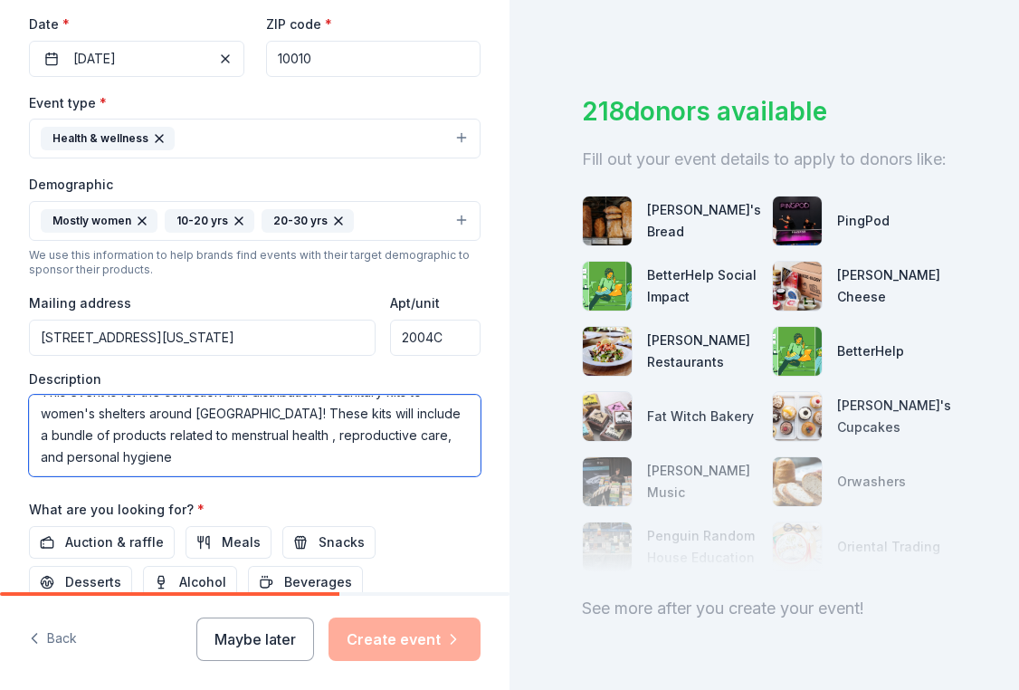
scroll to position [426, 0]
click at [189, 454] on textarea "This event is for the collection and distribution of sanitary kits to women's s…" at bounding box center [255, 434] width 452 height 81
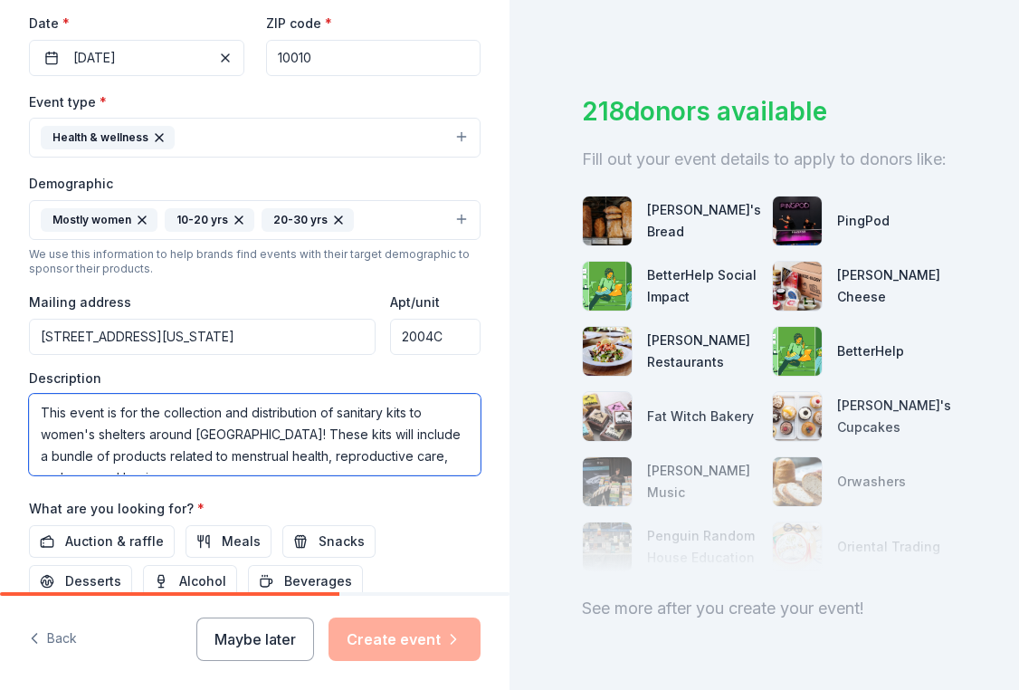
scroll to position [0, 0]
type textarea "This event is for the collection and distribution of sanitary kits to women's s…"
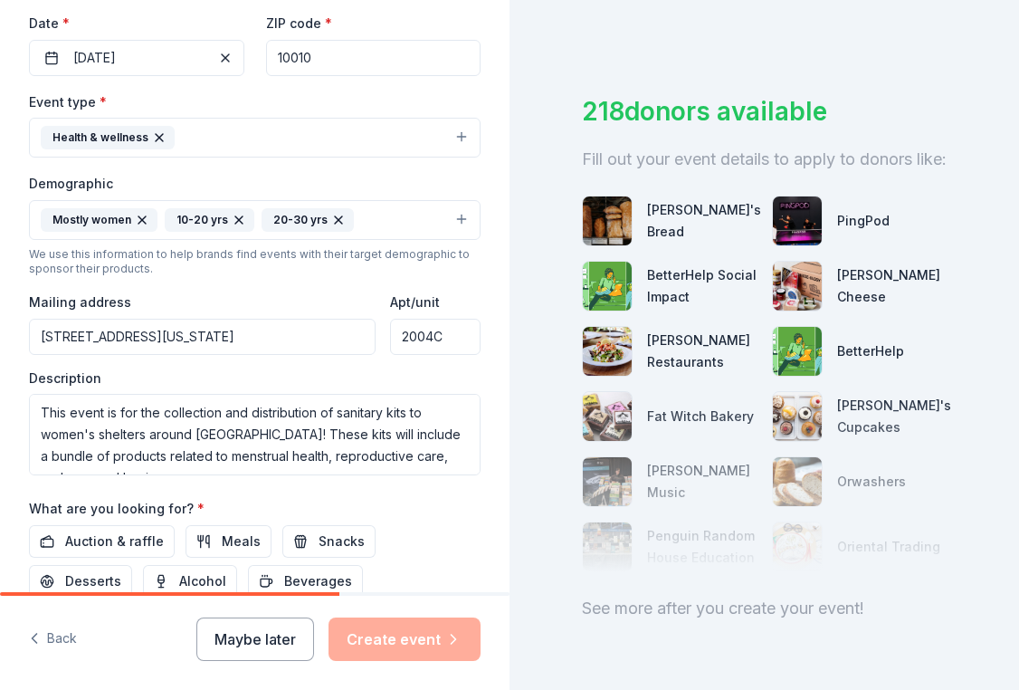
click at [245, 499] on div "What are you looking for? * Auction & raffle Meals Snacks Desserts Alcohol Beve…" at bounding box center [255, 547] width 452 height 100
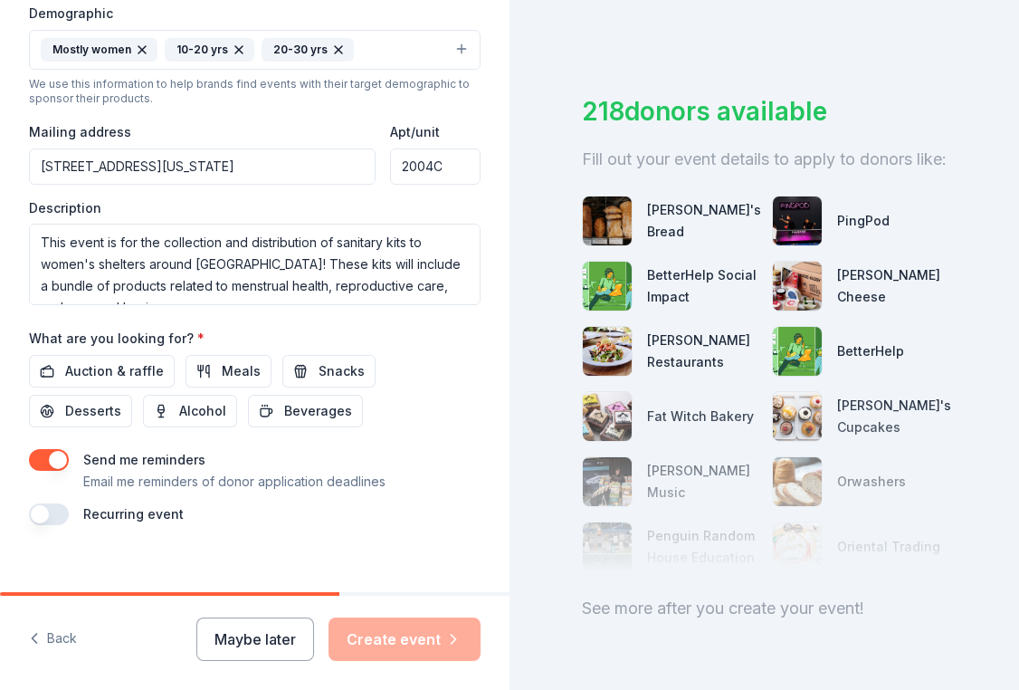
scroll to position [599, 0]
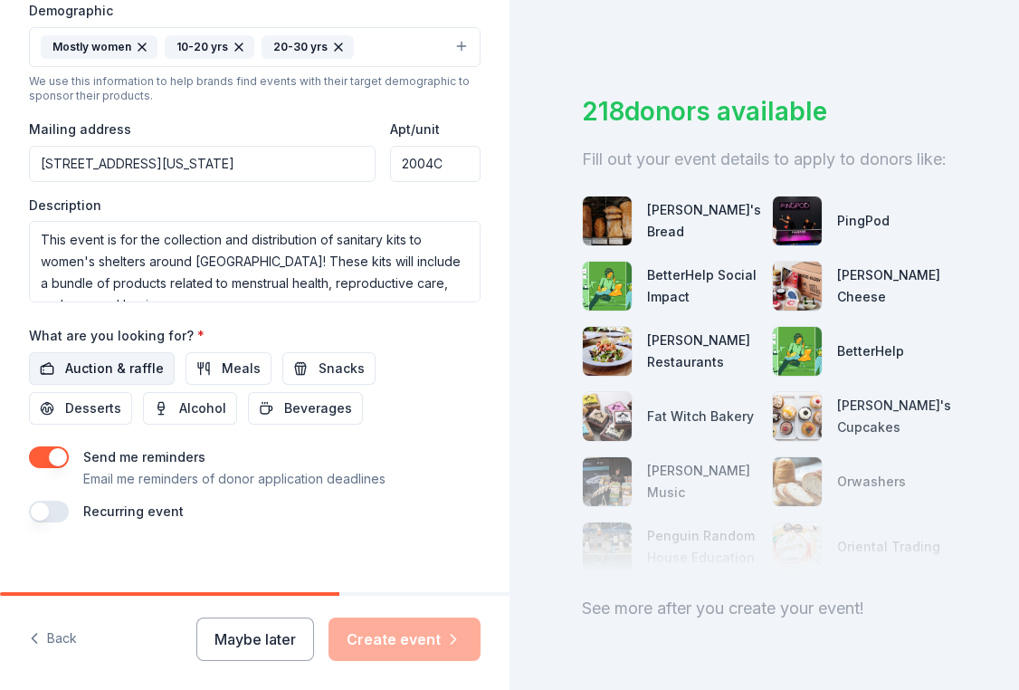
click at [80, 369] on span "Auction & raffle" at bounding box center [114, 368] width 99 height 22
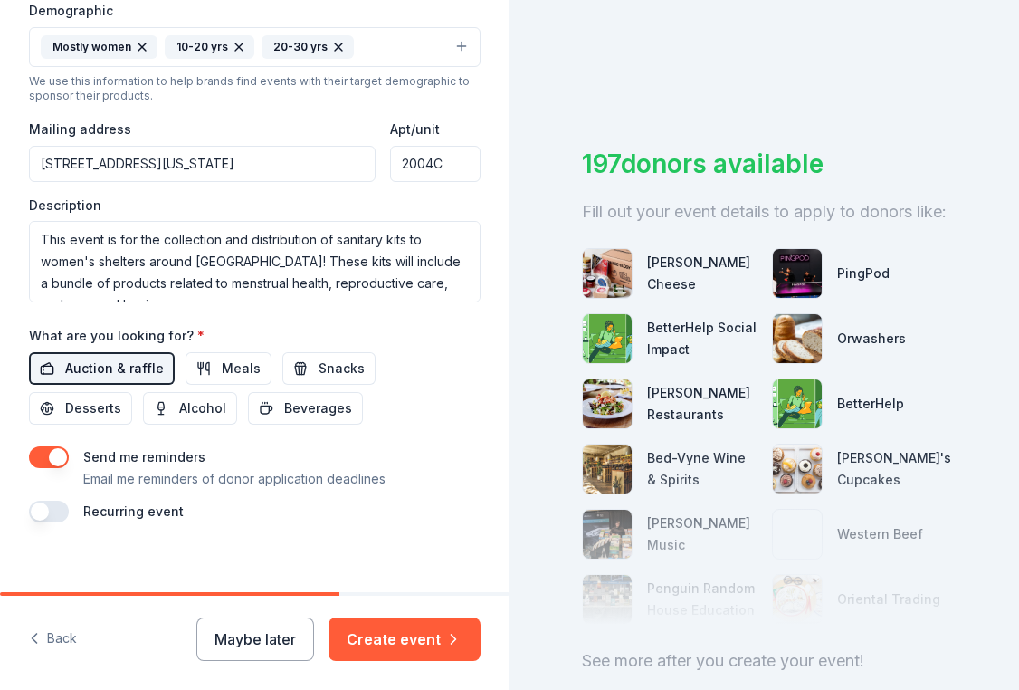
click at [80, 369] on span "Auction & raffle" at bounding box center [114, 368] width 99 height 22
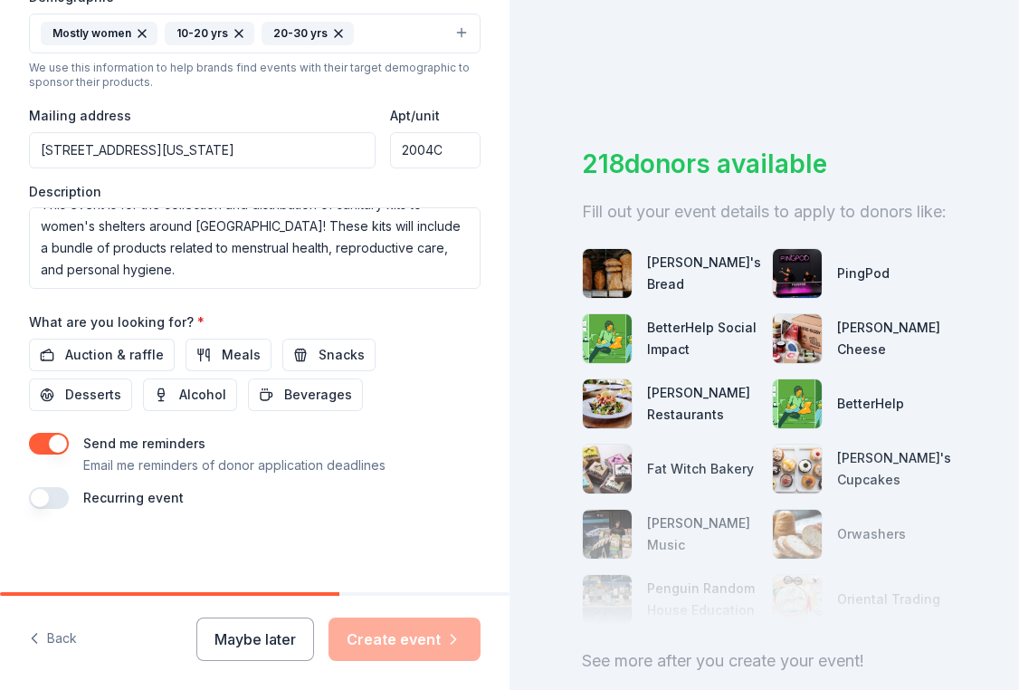
scroll to position [612, 0]
click at [43, 425] on div "Event name * The Women's Wellness Sanitary Kit Initiative 44 /100 Event website…" at bounding box center [255, 90] width 452 height 840
click at [41, 433] on button "button" at bounding box center [49, 444] width 40 height 22
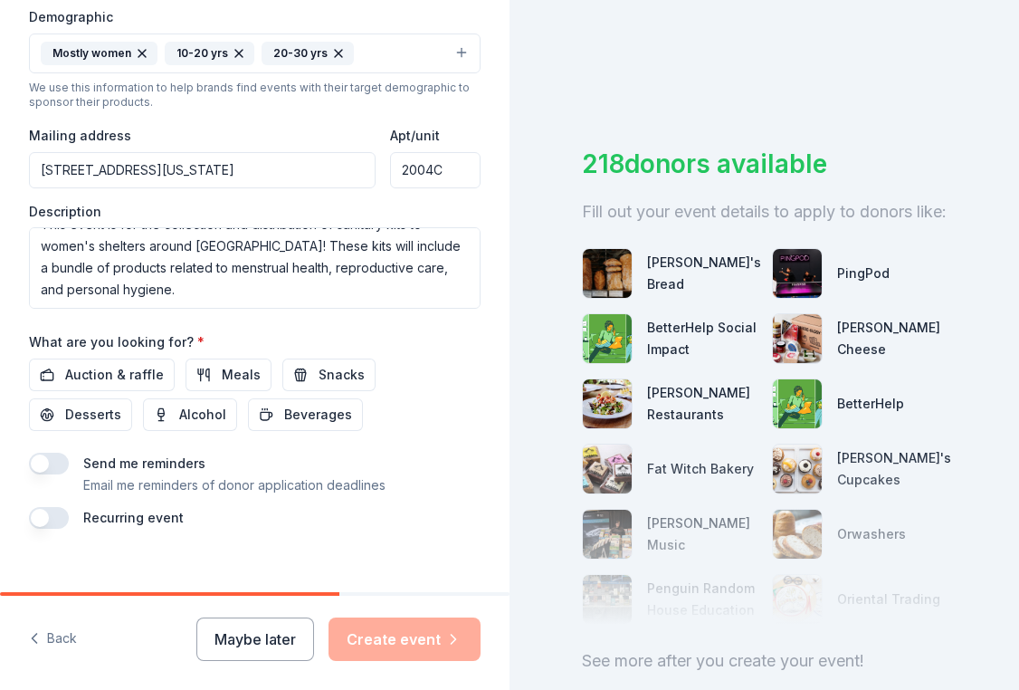
click at [176, 340] on label "What are you looking for? *" at bounding box center [117, 342] width 176 height 18
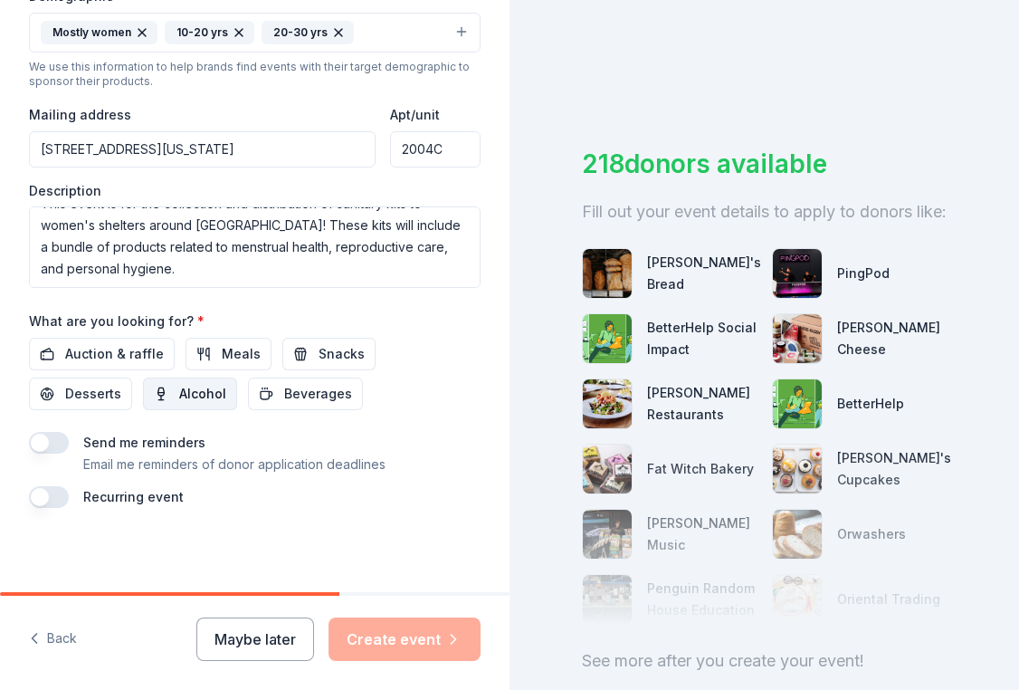
scroll to position [612, 0]
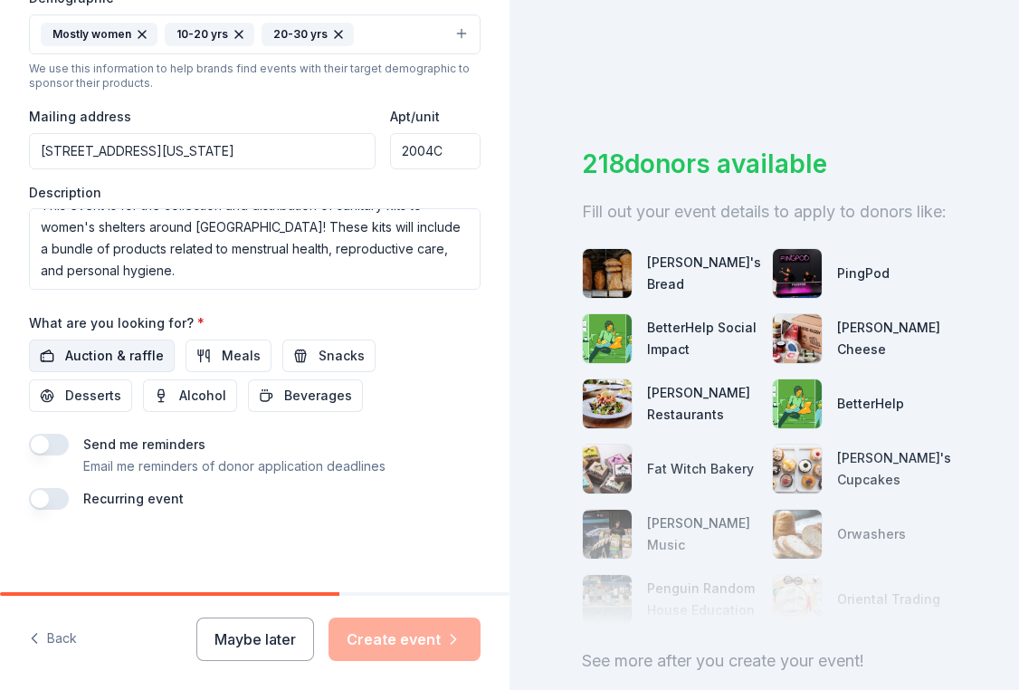
click at [84, 348] on span "Auction & raffle" at bounding box center [114, 356] width 99 height 22
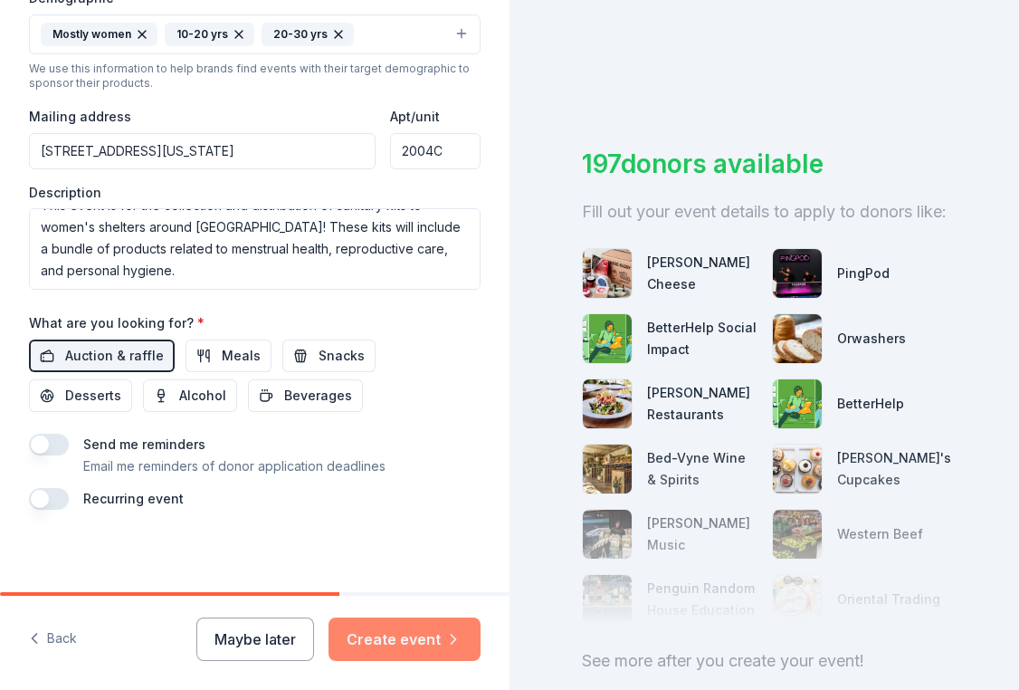
click at [360, 635] on button "Create event" at bounding box center [405, 638] width 152 height 43
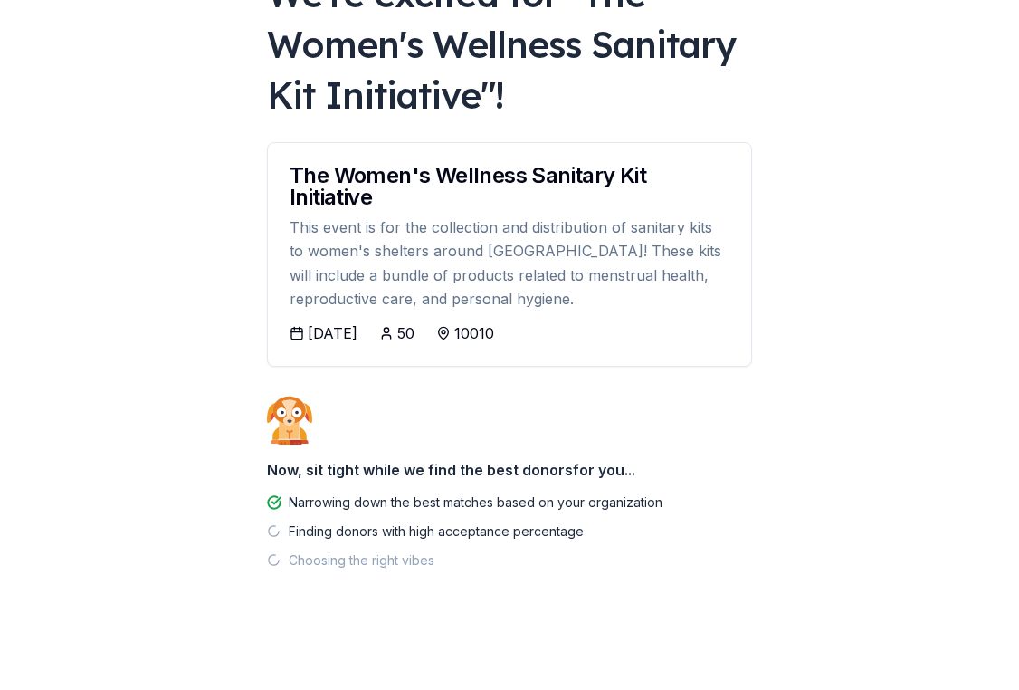
scroll to position [146, 0]
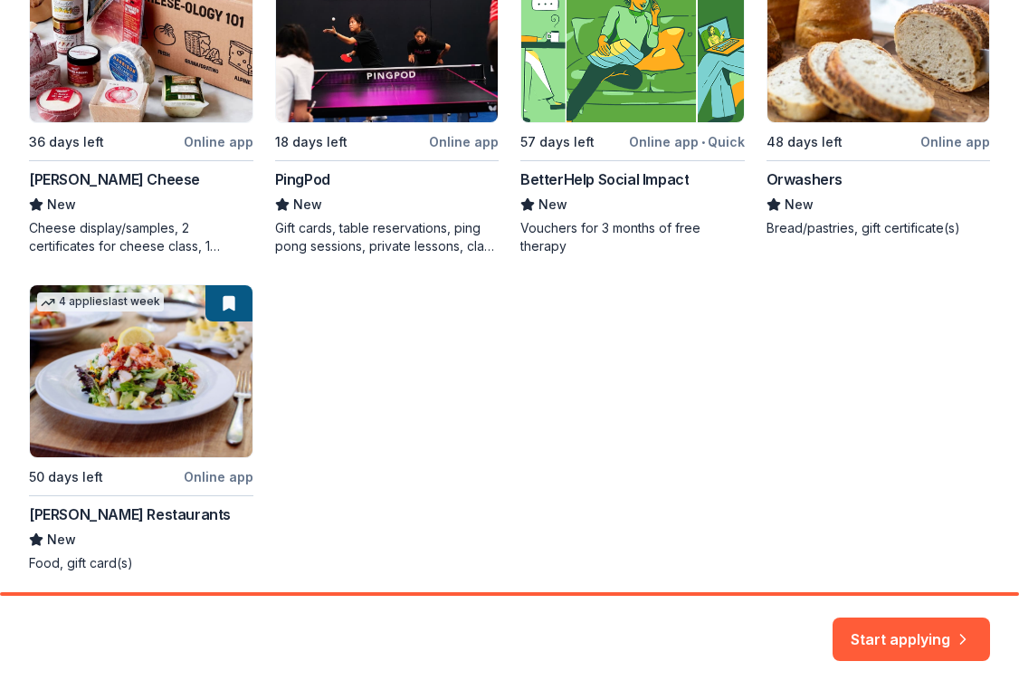
scroll to position [423, 0]
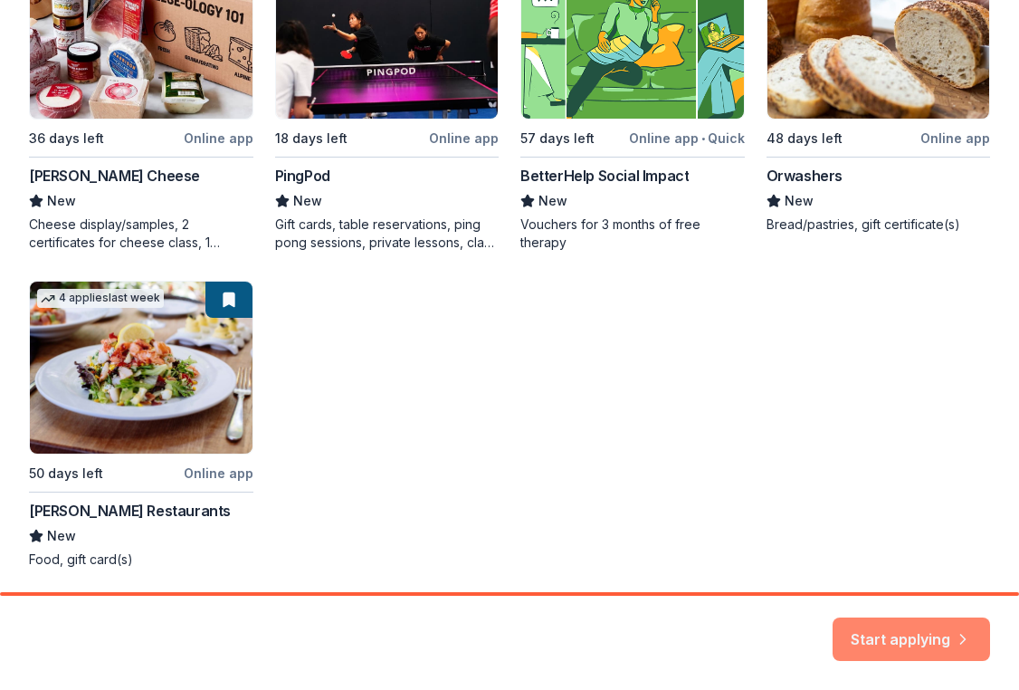
click at [872, 635] on button "Start applying" at bounding box center [911, 627] width 157 height 43
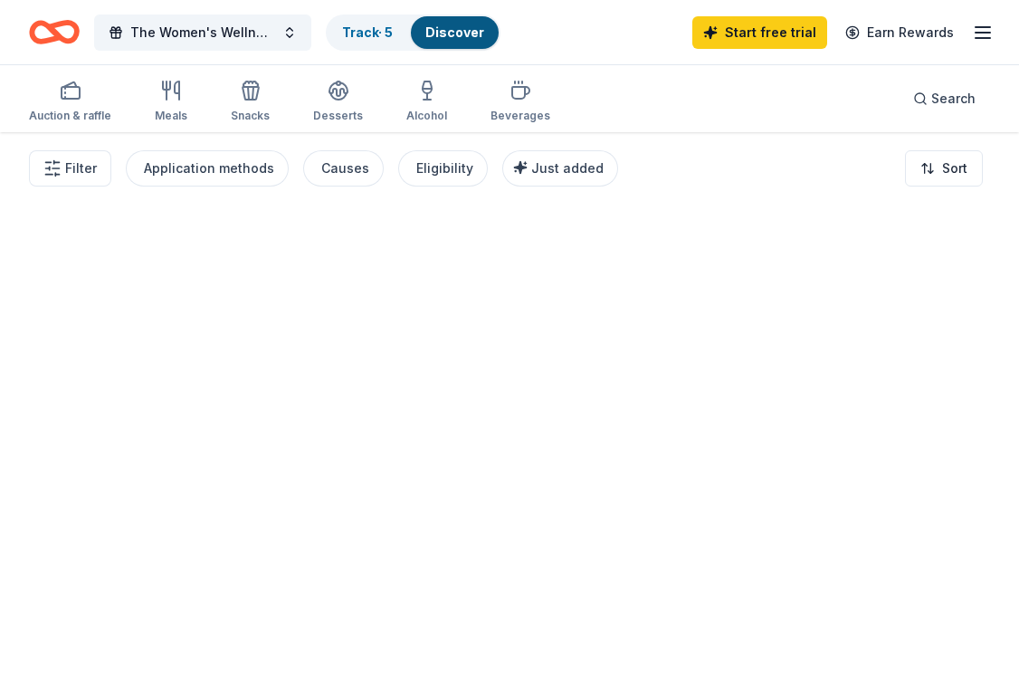
scroll to position [-8, 0]
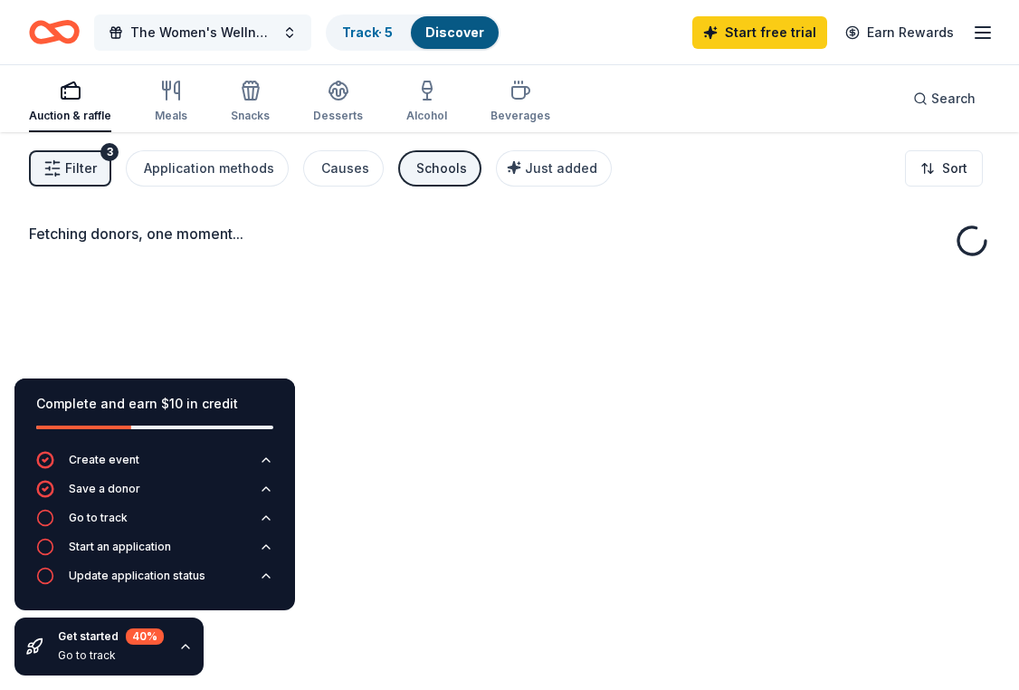
click at [233, 25] on span "The Women's Wellness Sanitary Kit Initiative" at bounding box center [202, 33] width 145 height 22
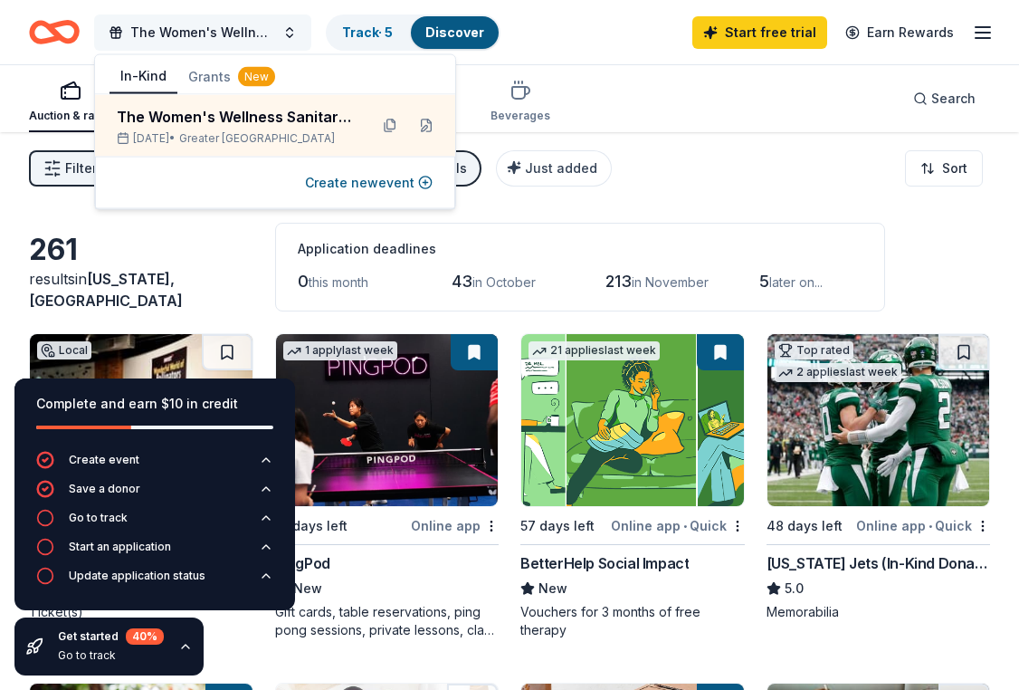
click at [233, 25] on span "The Women's Wellness Sanitary Kit Initiative" at bounding box center [202, 33] width 145 height 22
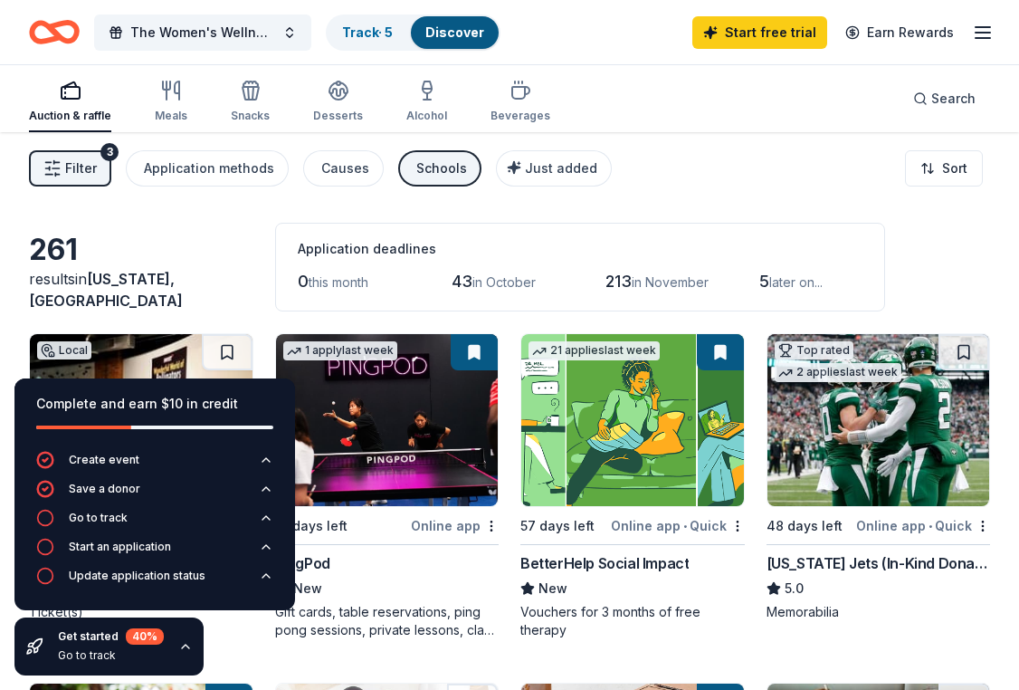
click at [404, 166] on button "Schools" at bounding box center [439, 168] width 83 height 36
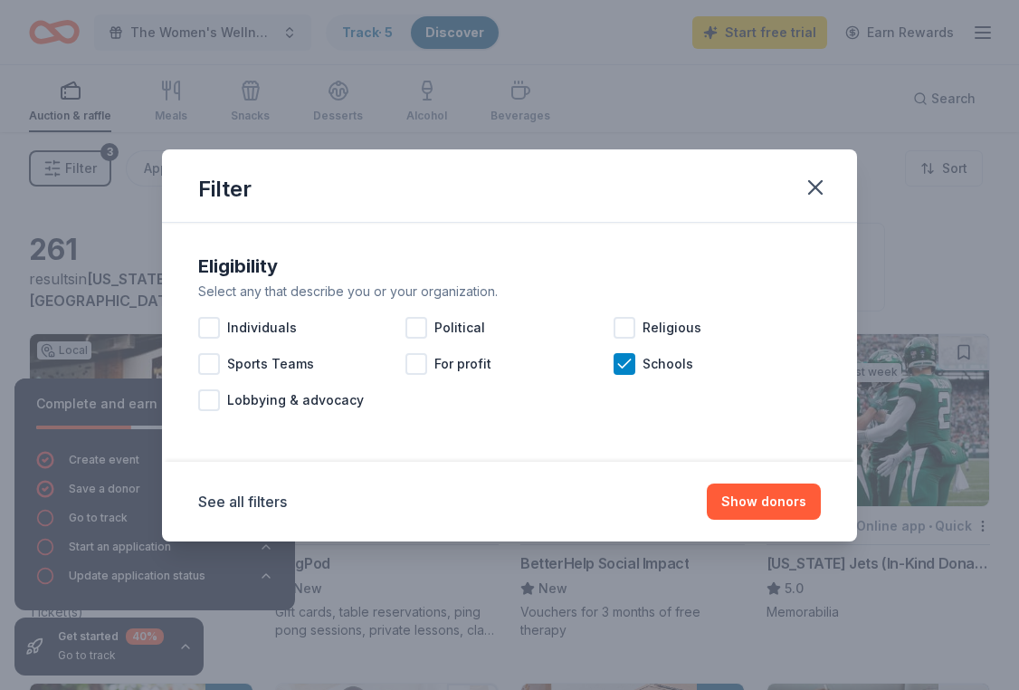
click at [512, 86] on div "Filter Eligibility Select any that describe you or your organization. Individua…" at bounding box center [509, 345] width 1019 height 690
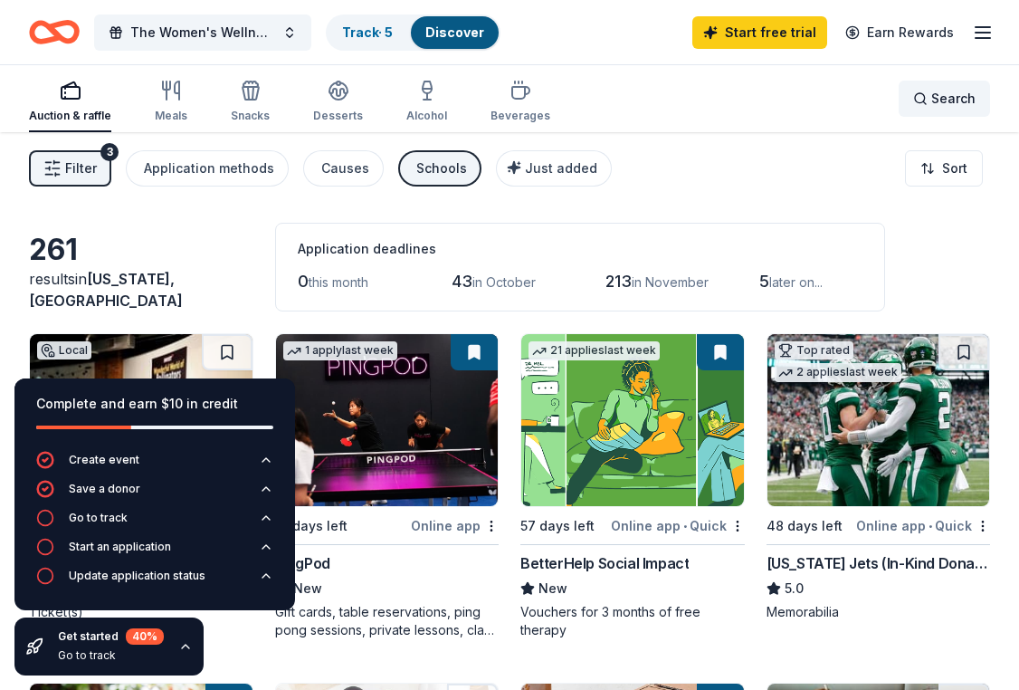
click at [941, 92] on span "Search" at bounding box center [953, 99] width 44 height 22
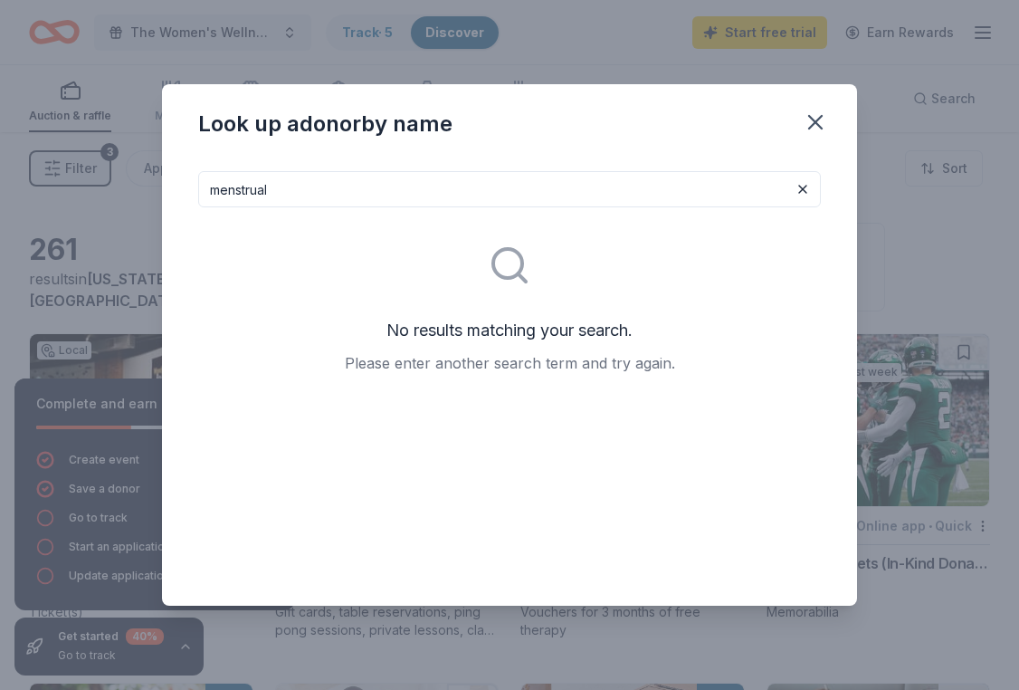
drag, startPoint x: 519, startPoint y: 192, endPoint x: 176, endPoint y: 188, distance: 343.0
click at [176, 188] on div "menstrual No results matching your search. Please enter another search term and…" at bounding box center [509, 381] width 695 height 449
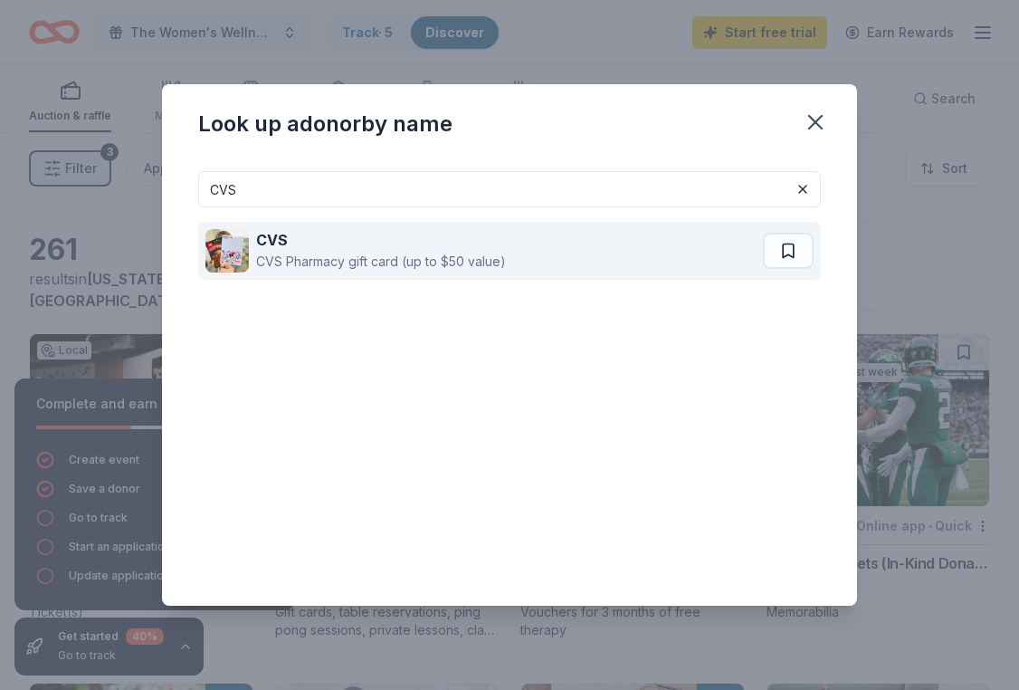
click at [359, 238] on div "CVS" at bounding box center [381, 240] width 250 height 22
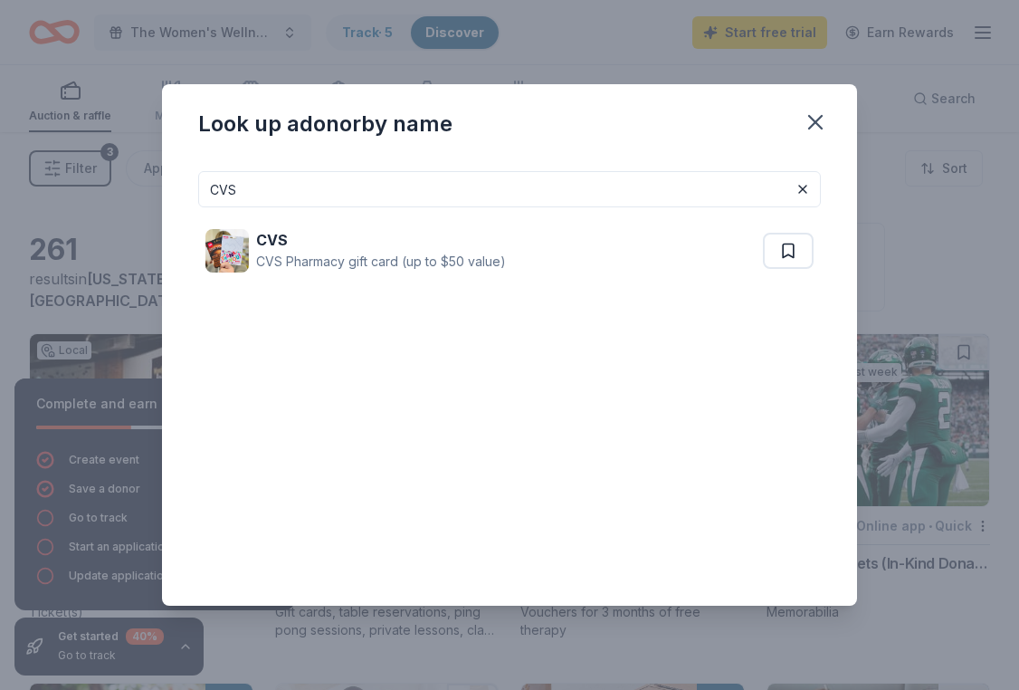
drag, startPoint x: 349, startPoint y: 192, endPoint x: 199, endPoint y: 194, distance: 150.2
click at [199, 193] on input "CVS" at bounding box center [509, 189] width 623 height 36
type input "walgreen"
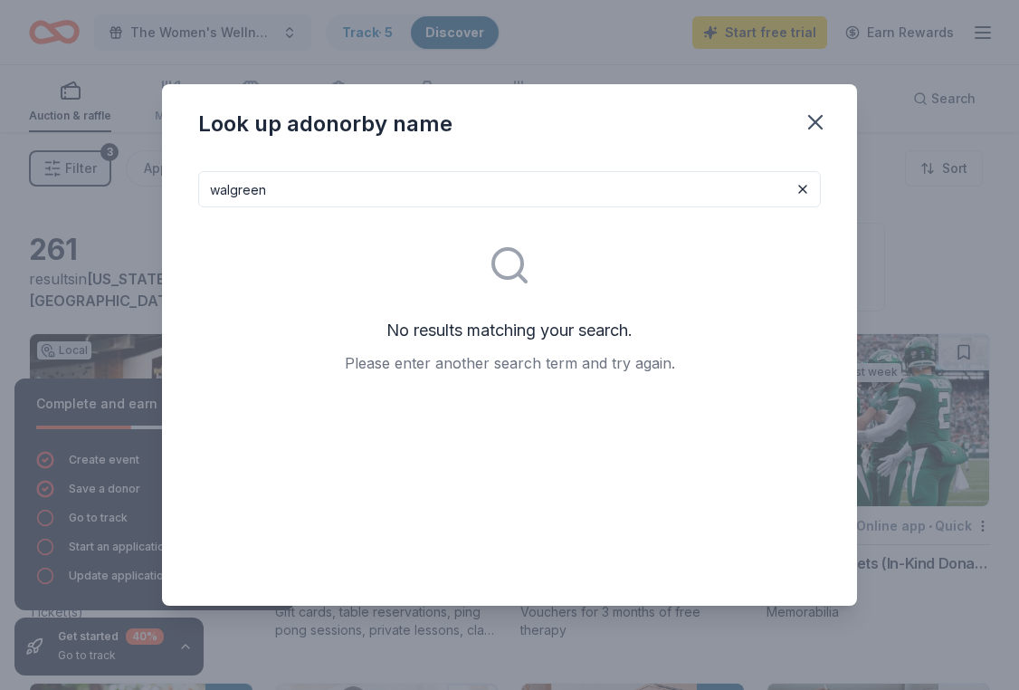
drag, startPoint x: 281, startPoint y: 187, endPoint x: 64, endPoint y: 184, distance: 217.2
click at [64, 184] on div "Look up a donor by name walgreen No results matching your search. Please enter …" at bounding box center [509, 345] width 1019 height 690
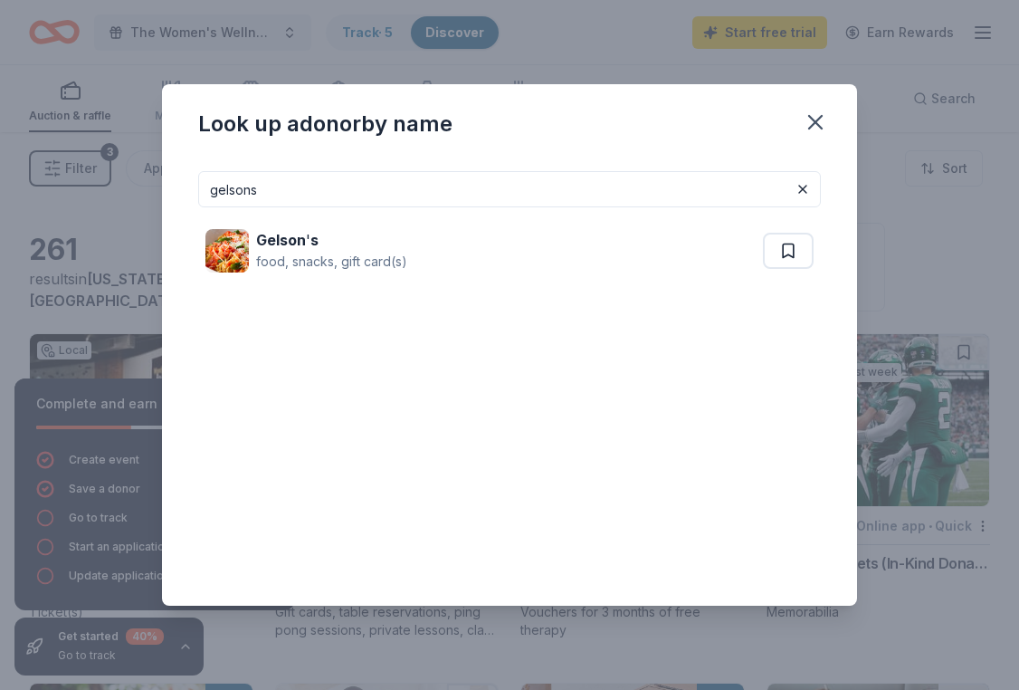
type input "Nelson's"
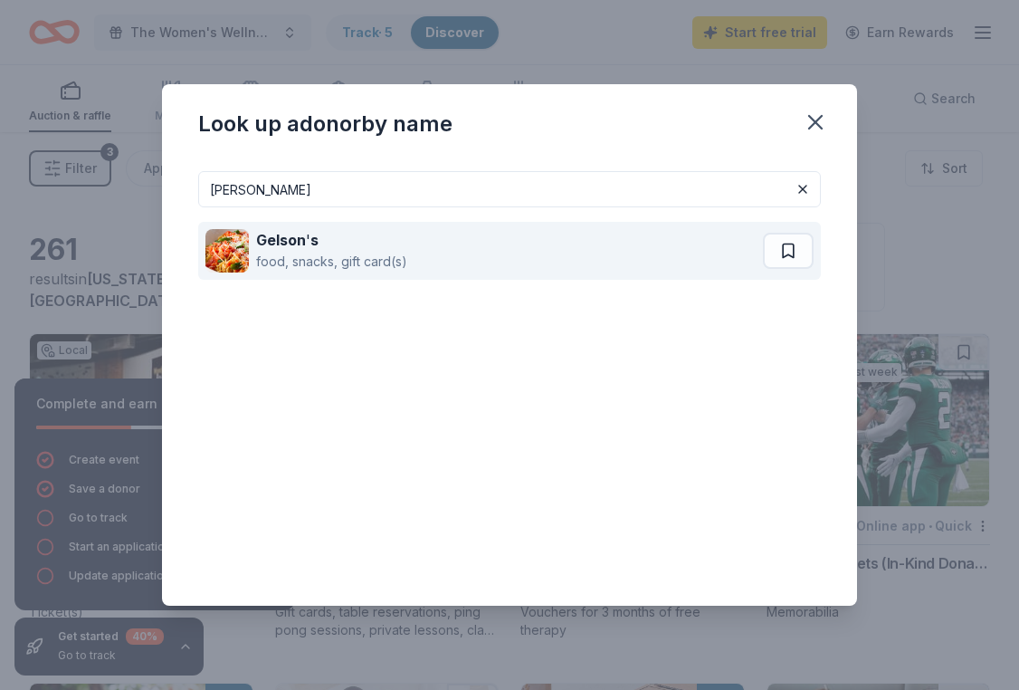
drag, startPoint x: 63, startPoint y: 220, endPoint x: 284, endPoint y: 241, distance: 221.8
click at [284, 241] on strong "Gelson" at bounding box center [281, 240] width 50 height 18
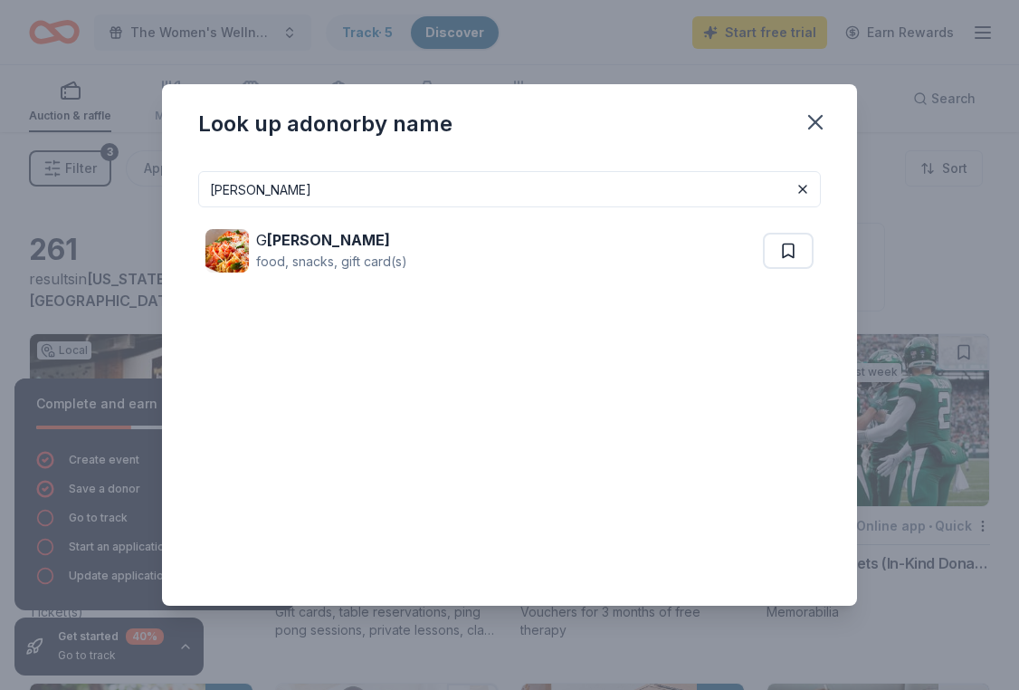
drag, startPoint x: 329, startPoint y: 204, endPoint x: 184, endPoint y: 186, distance: 145.8
click at [184, 186] on div "Nelson's G elson's food, snacks, gift card(s)" at bounding box center [509, 381] width 695 height 449
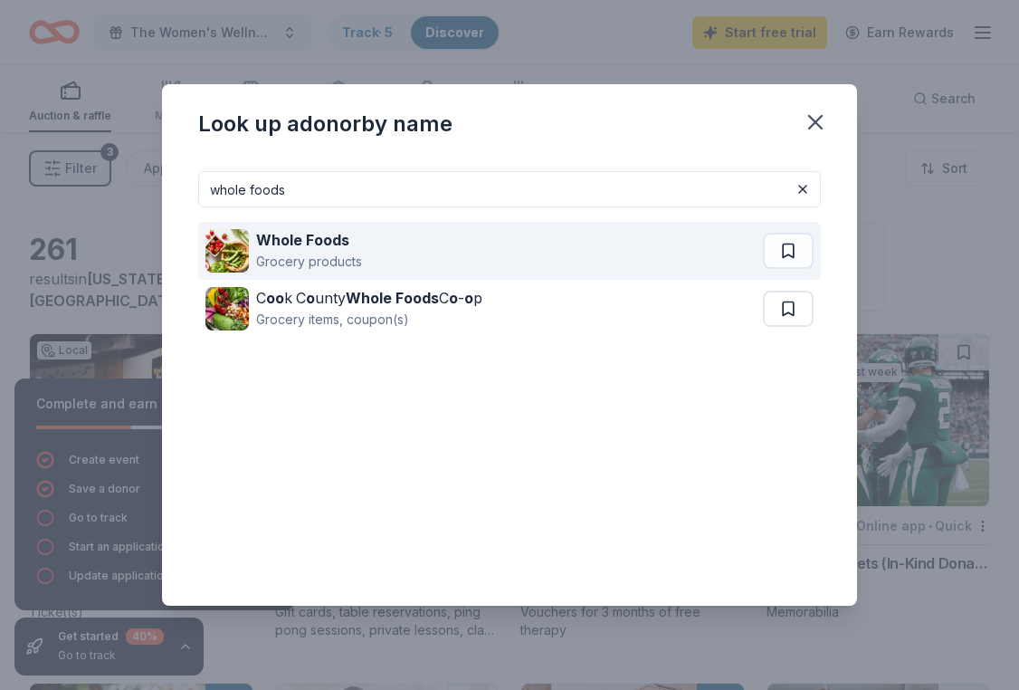
type input "whole foods"
click at [309, 262] on div "Grocery products" at bounding box center [309, 262] width 106 height 22
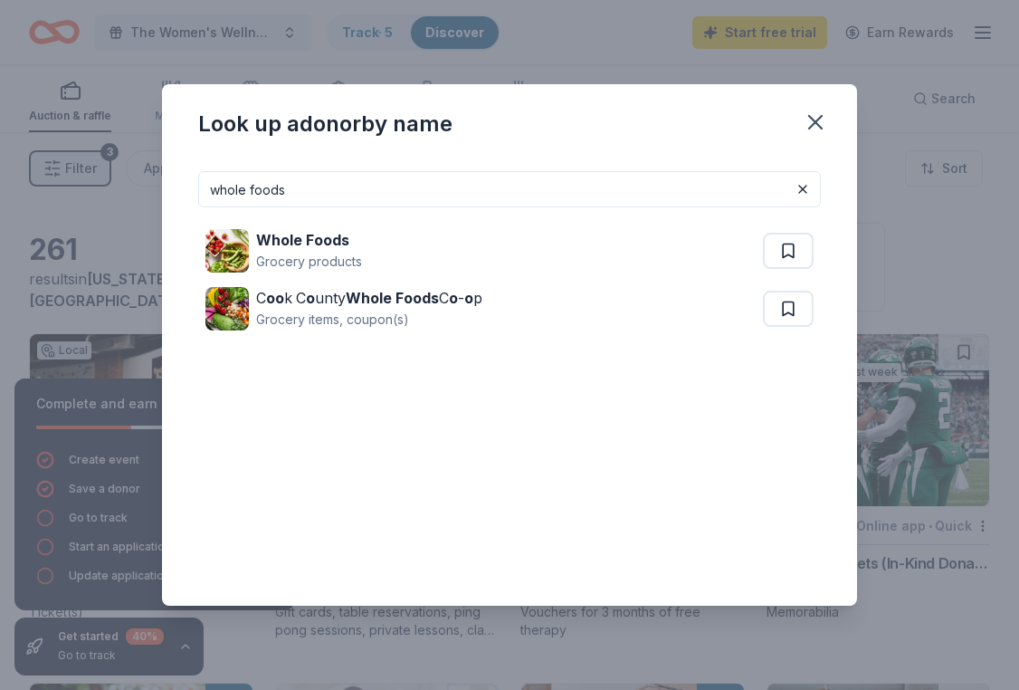
drag, startPoint x: 394, startPoint y: 205, endPoint x: 156, endPoint y: 182, distance: 239.1
click at [156, 182] on div "Look up a donor by name whole foods Whole Foods Grocery products C oo k C o unt…" at bounding box center [509, 345] width 1019 height 690
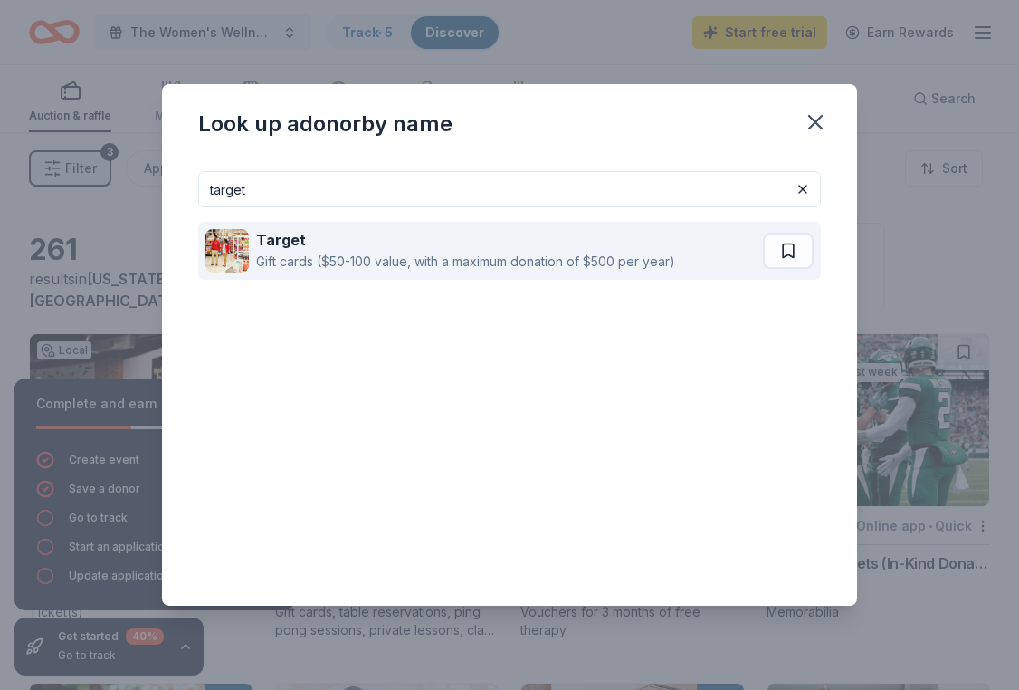
type input "target"
click at [295, 261] on div "Gift cards ($50-100 value, with a maximum donation of $500 per year)" at bounding box center [465, 262] width 419 height 22
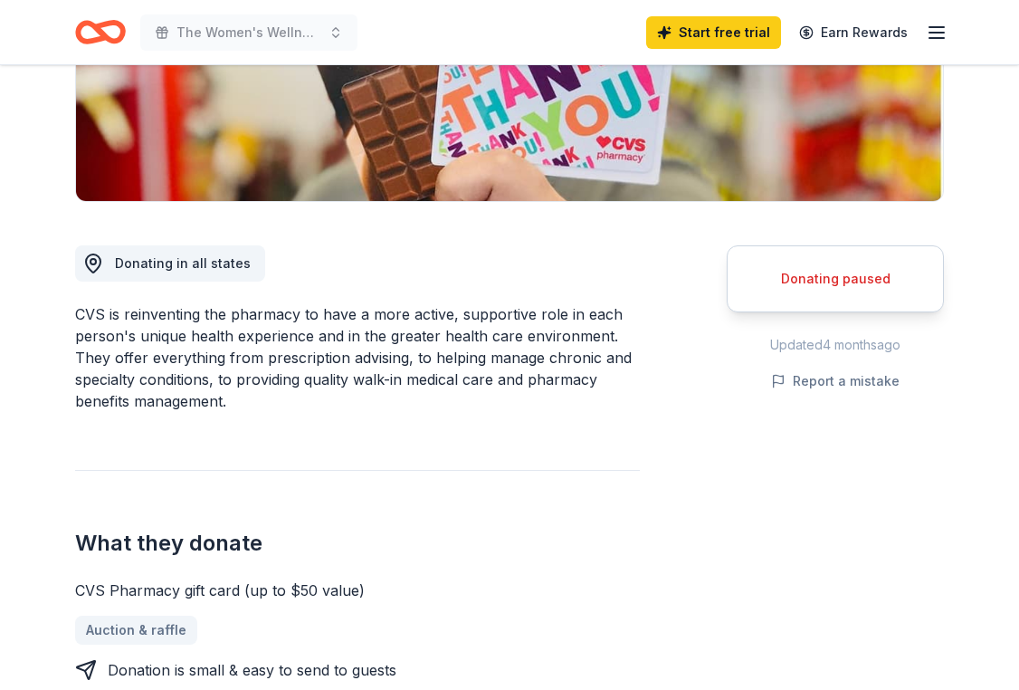
scroll to position [401, 0]
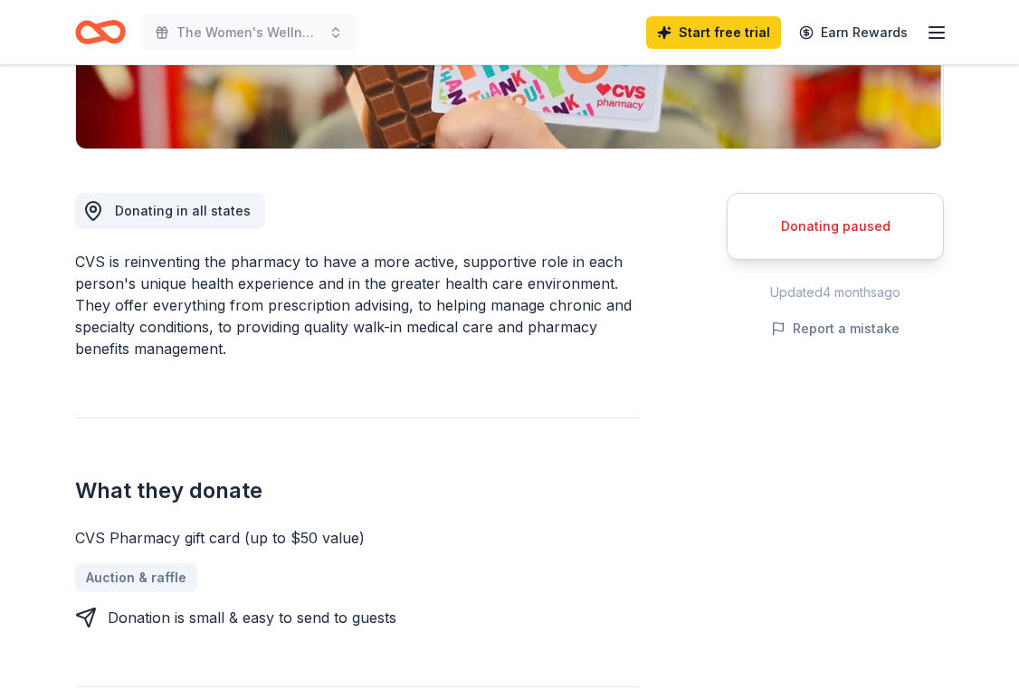
click at [812, 249] on div "Donating paused" at bounding box center [835, 226] width 217 height 67
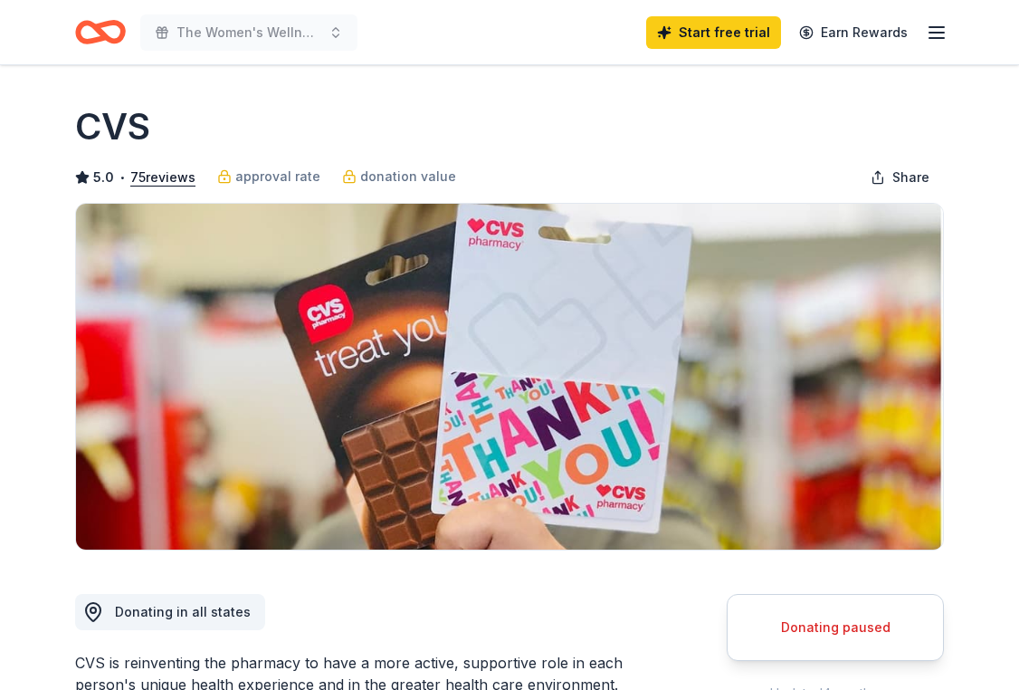
scroll to position [0, 0]
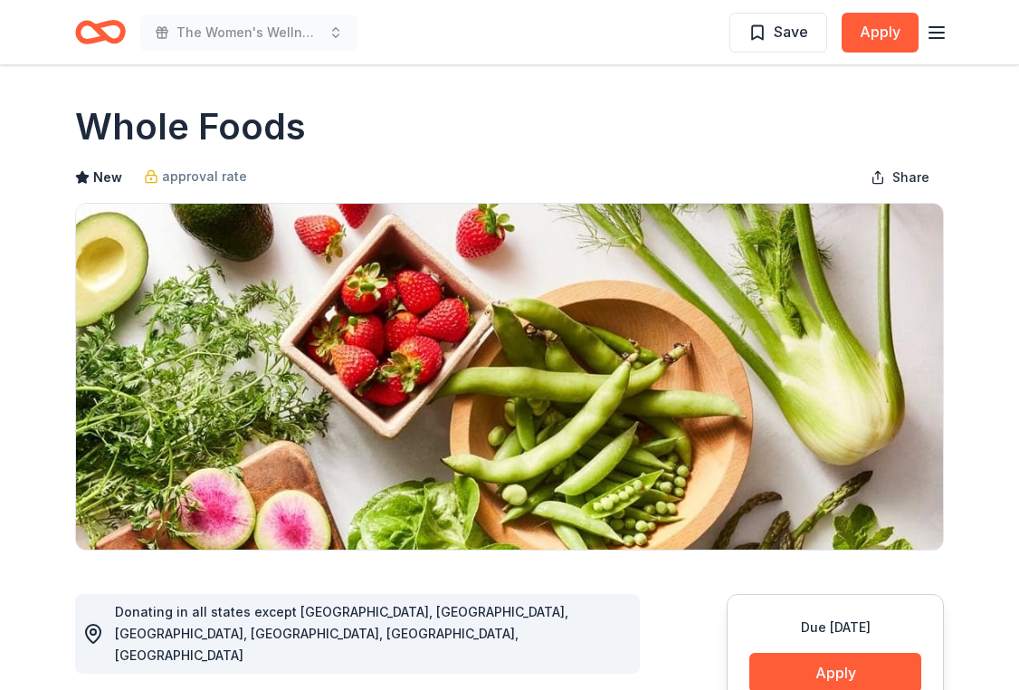
click at [939, 33] on icon "button" at bounding box center [937, 33] width 22 height 22
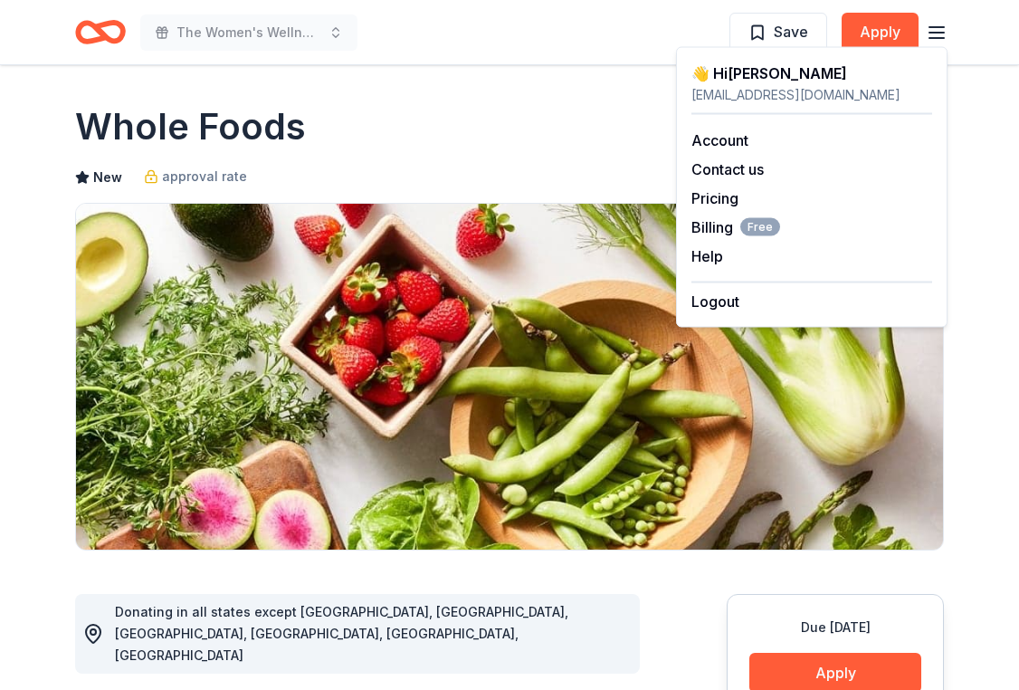
click at [936, 35] on icon "button" at bounding box center [937, 33] width 22 height 22
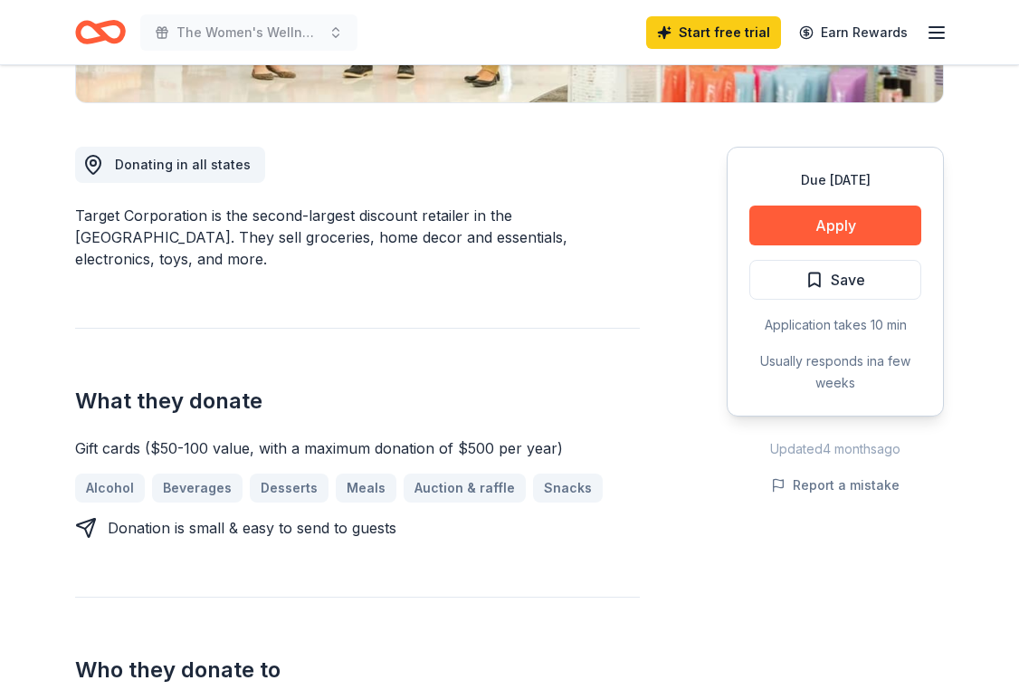
scroll to position [444, 0]
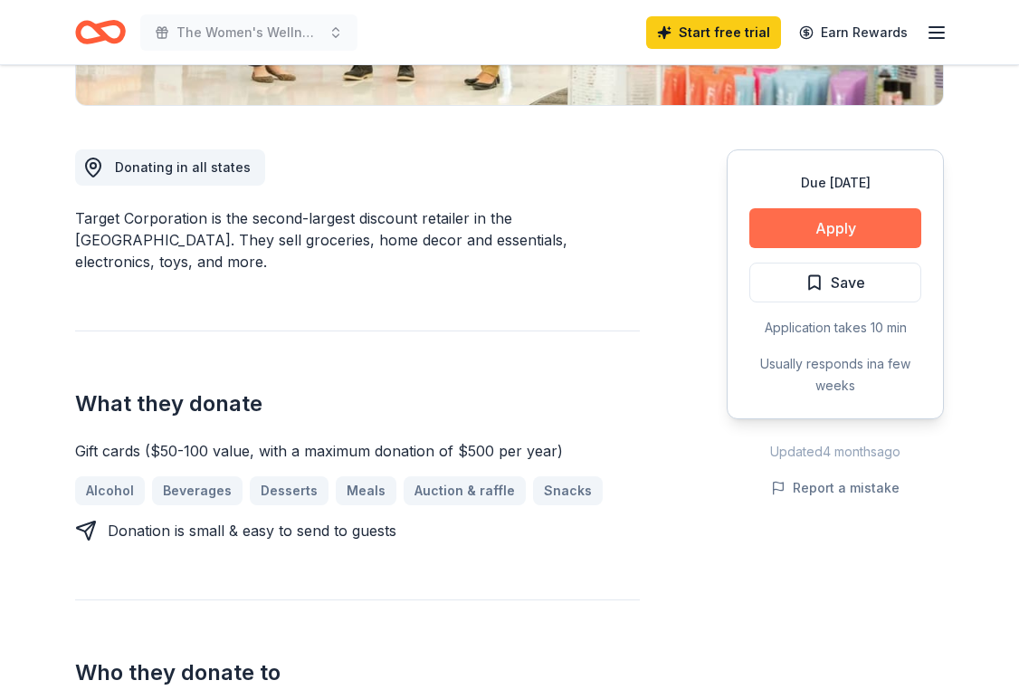
click at [761, 225] on button "Apply" at bounding box center [835, 228] width 172 height 40
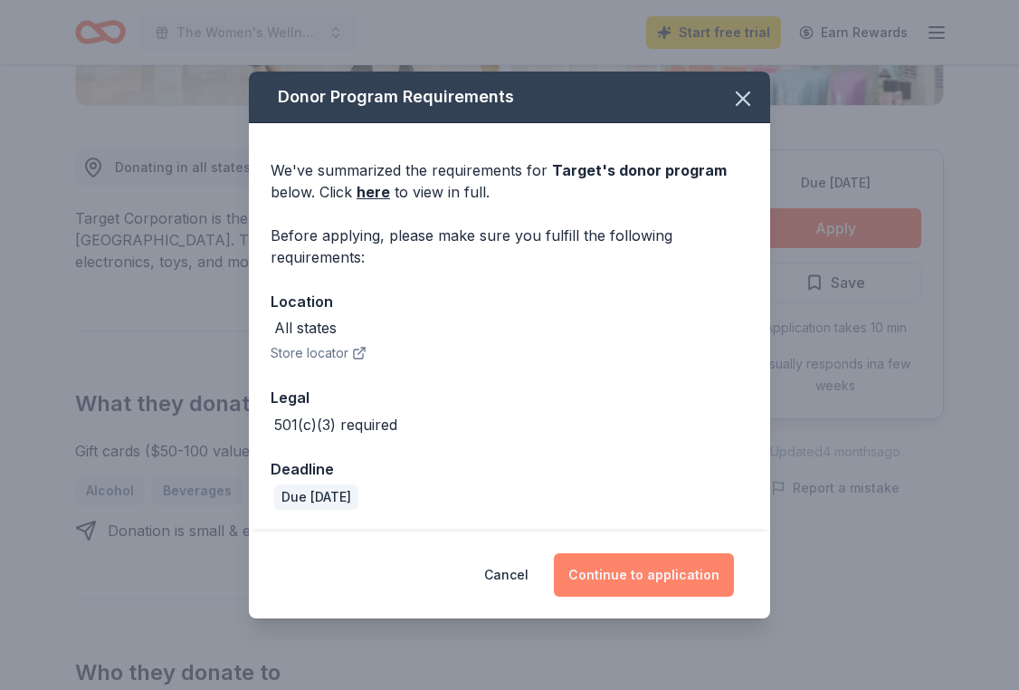
click at [599, 572] on button "Continue to application" at bounding box center [644, 574] width 180 height 43
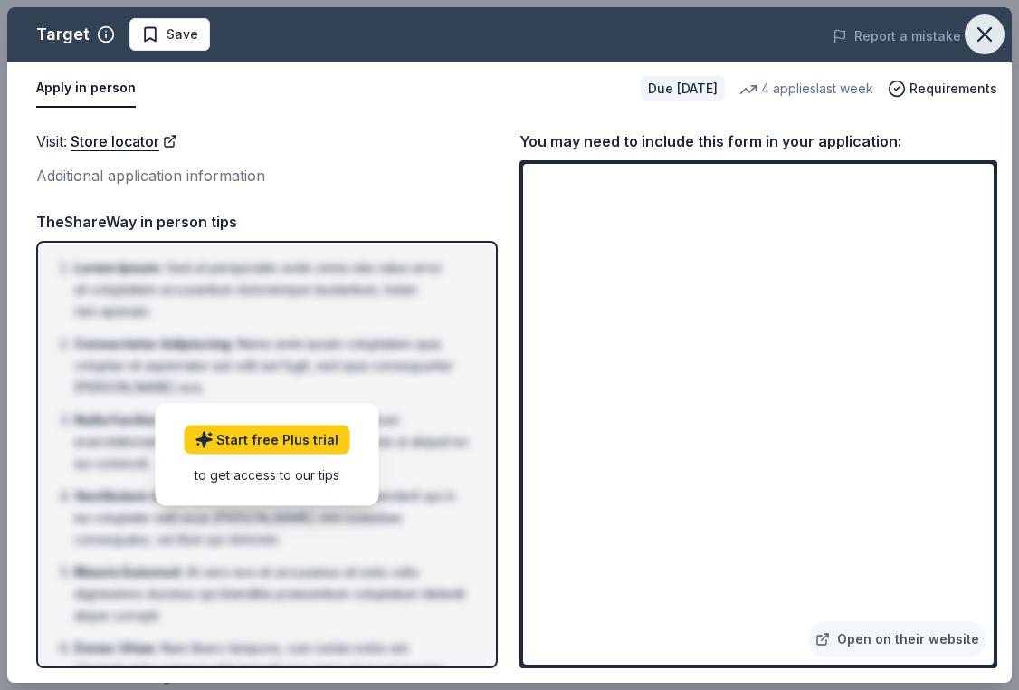
click at [987, 27] on icon "button" at bounding box center [984, 34] width 25 height 25
